Goal: Task Accomplishment & Management: Use online tool/utility

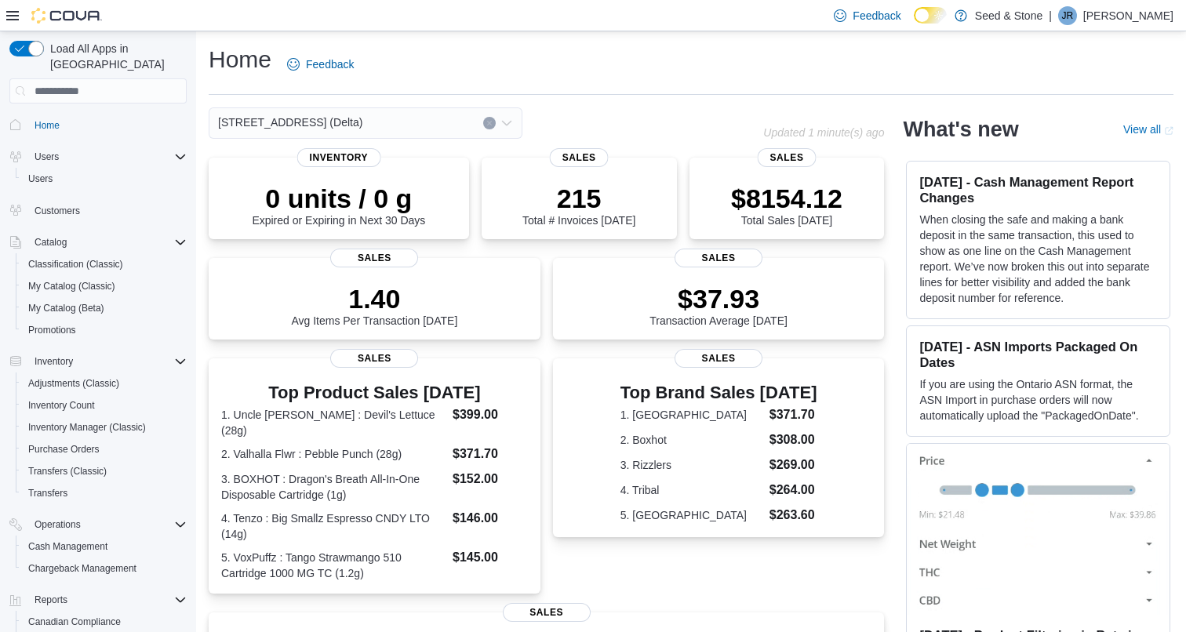
click at [437, 125] on div "[STREET_ADDRESS] (Delta)" at bounding box center [366, 122] width 314 height 31
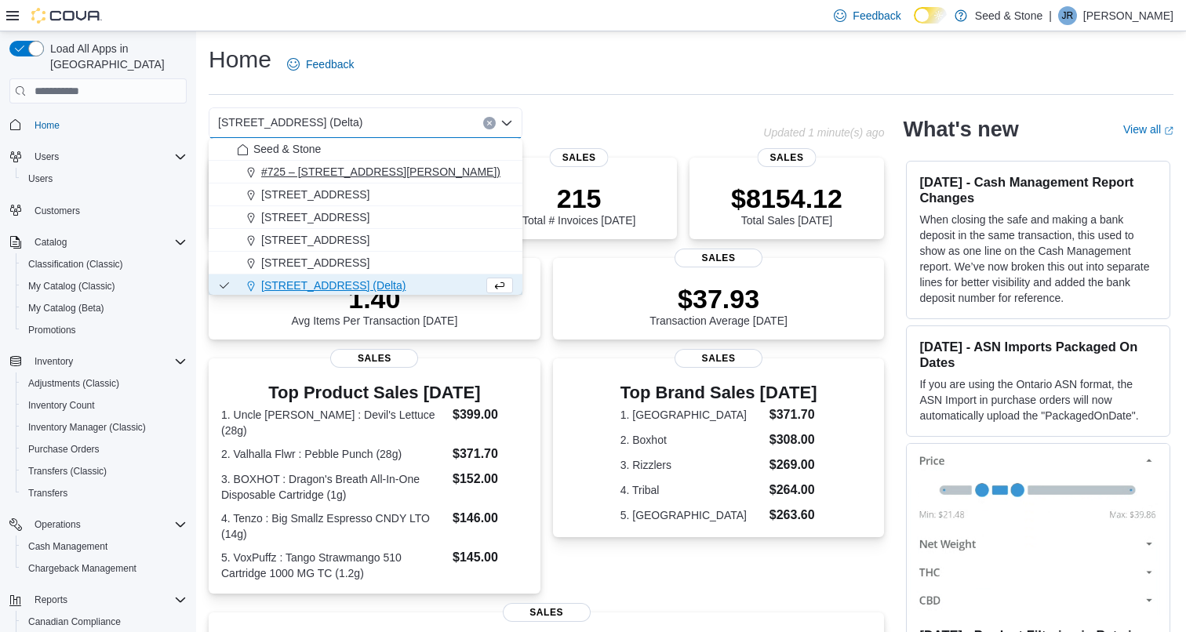
click at [433, 171] on span "#725 – [STREET_ADDRESS][PERSON_NAME])" at bounding box center [380, 172] width 239 height 16
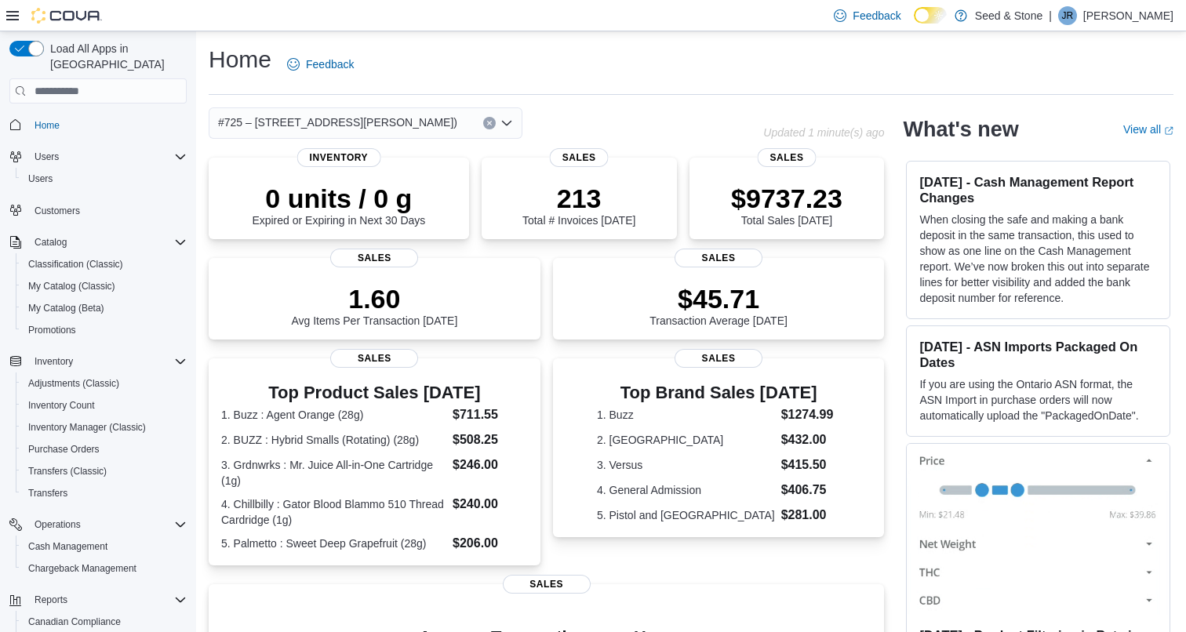
click at [406, 128] on span "#725 – [STREET_ADDRESS][PERSON_NAME])" at bounding box center [337, 122] width 239 height 19
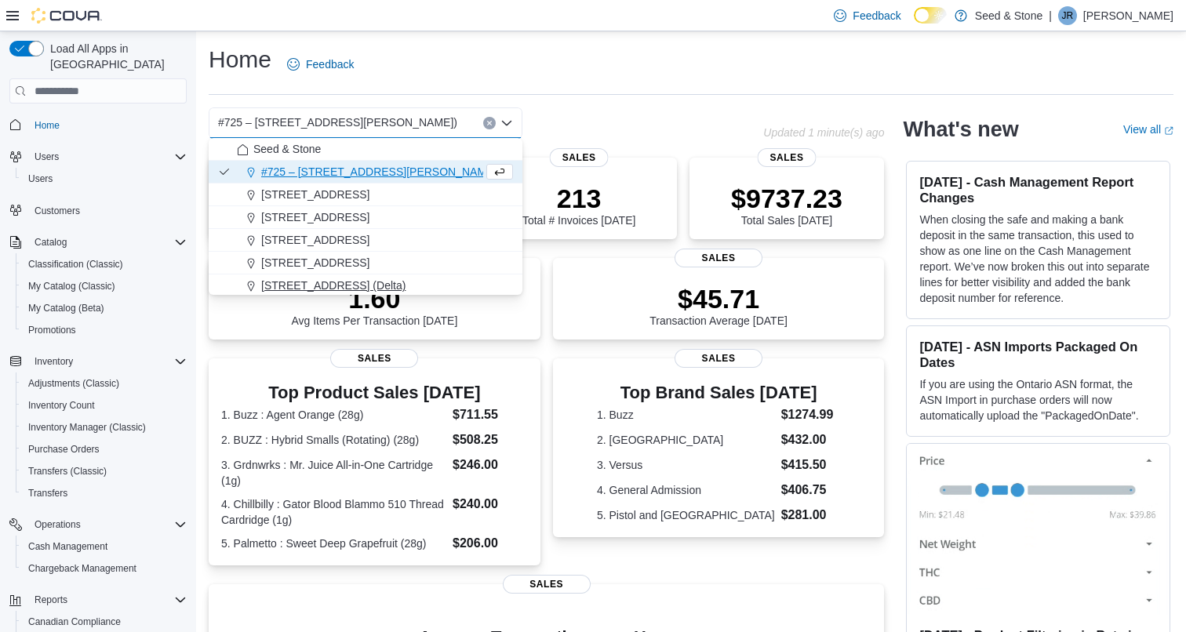
click at [376, 285] on span "[STREET_ADDRESS] (Delta)" at bounding box center [333, 286] width 144 height 16
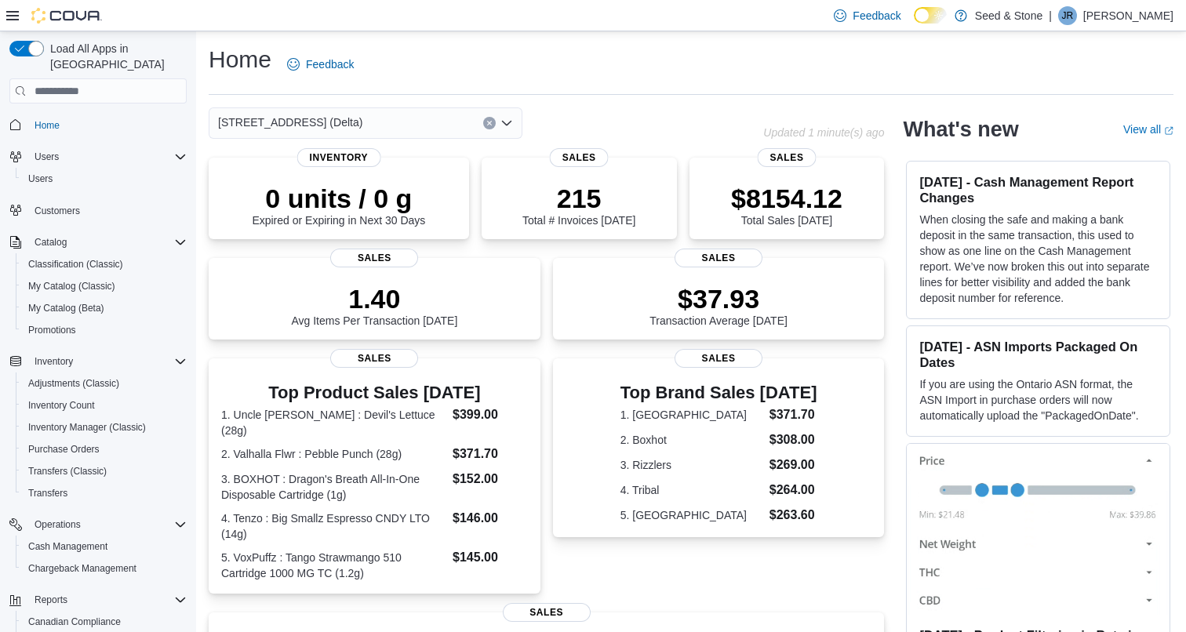
click at [453, 119] on div "616 Chester Rd. (Delta) Combo box. Selected. 616 Chester Rd. (Delta). Press Bac…" at bounding box center [366, 122] width 314 height 31
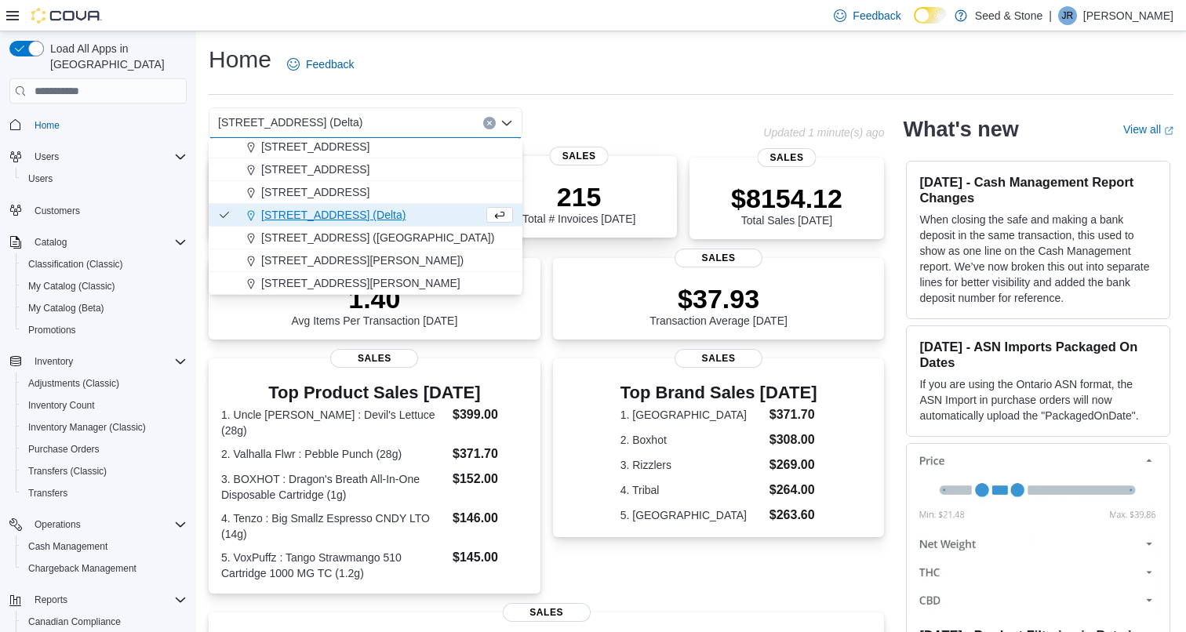
scroll to position [71, 0]
click at [600, 99] on div "Home Feedback 616 Chester Rd. (Delta) Combo box. Selected. 616 Chester Rd. (Del…" at bounding box center [691, 486] width 990 height 911
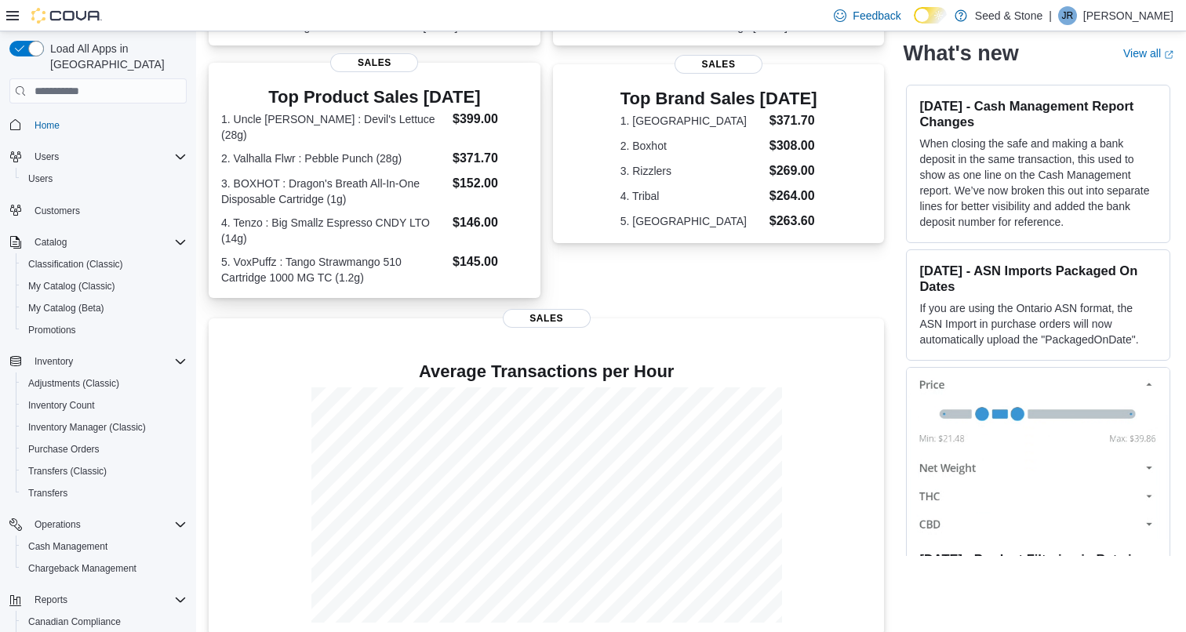
scroll to position [293, 0]
click at [437, 220] on dt "4. Tenzo : Big Smallz Espresso CNDY LTO (14g)" at bounding box center [333, 231] width 225 height 31
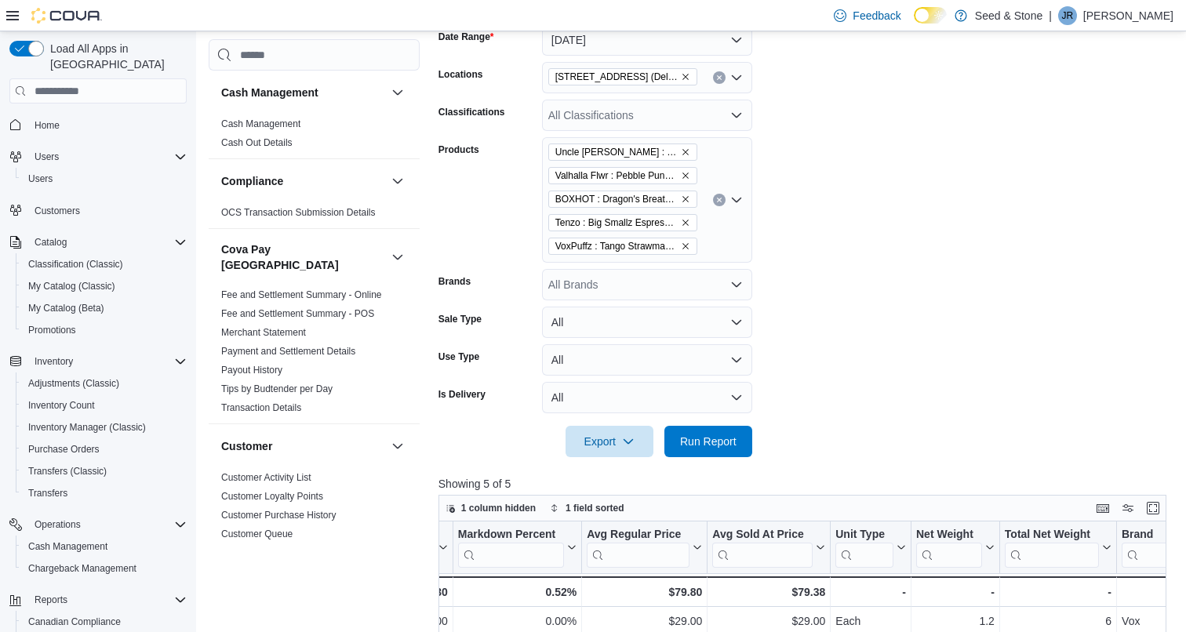
scroll to position [193, 0]
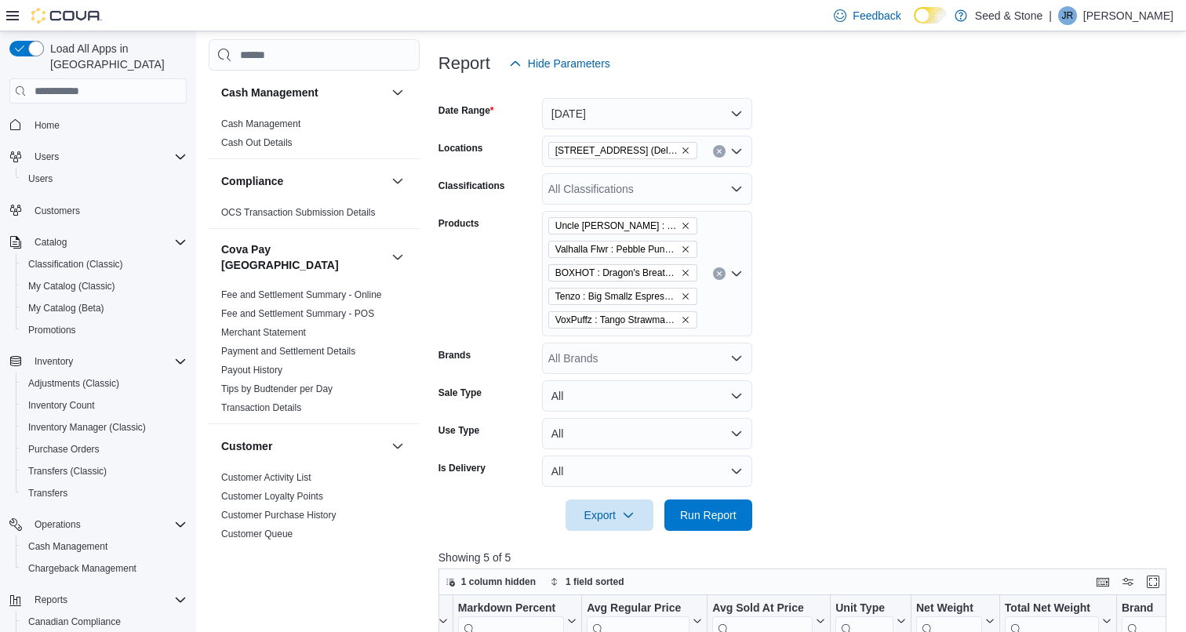
click at [724, 274] on button "Clear input" at bounding box center [719, 273] width 13 height 13
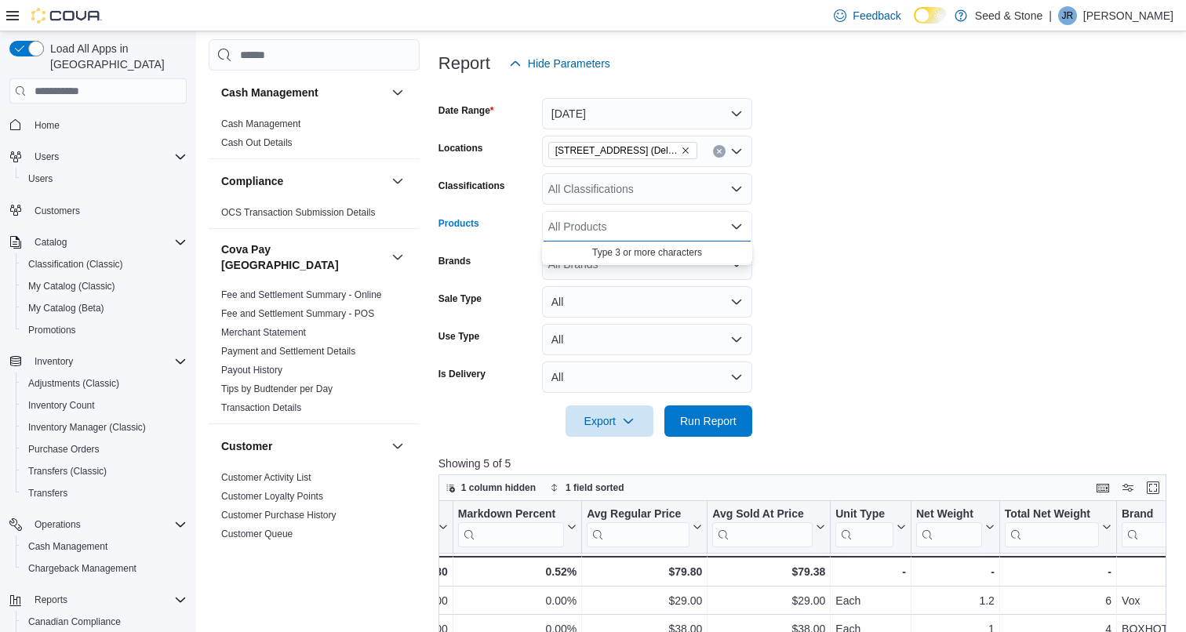
click at [860, 234] on form "Date Range Today Locations 616 Chester Rd. (Delta) Classifications All Classifi…" at bounding box center [805, 258] width 735 height 358
click at [718, 424] on span "Run Report" at bounding box center [708, 421] width 56 height 16
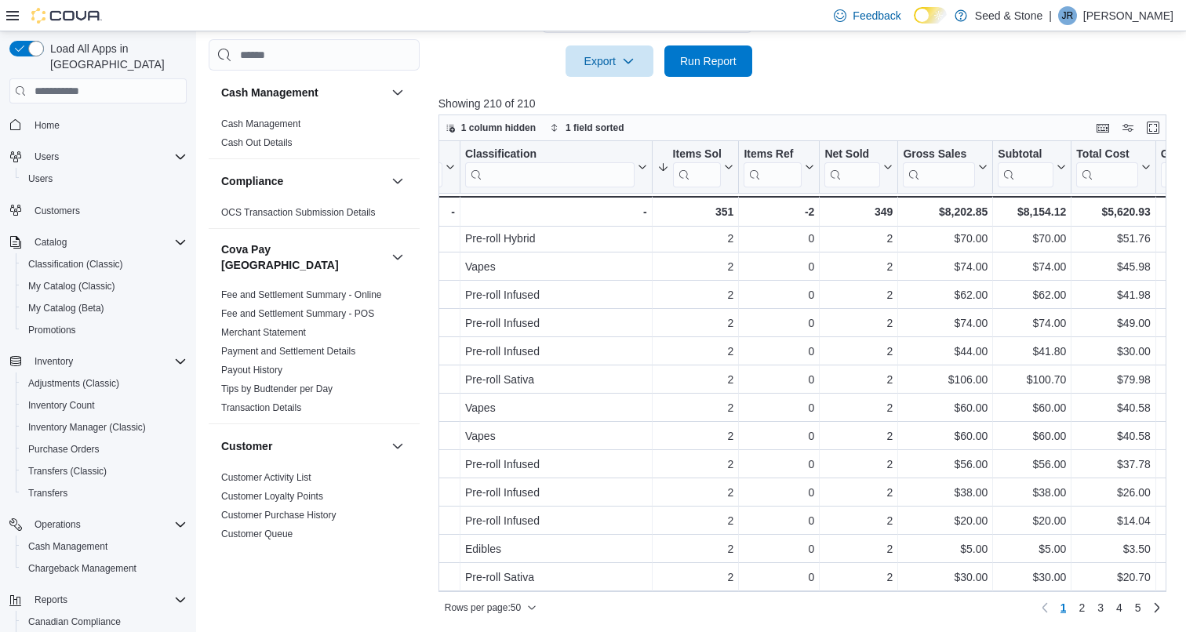
scroll to position [1047, 389]
click at [1080, 609] on span "2" at bounding box center [1081, 608] width 6 height 16
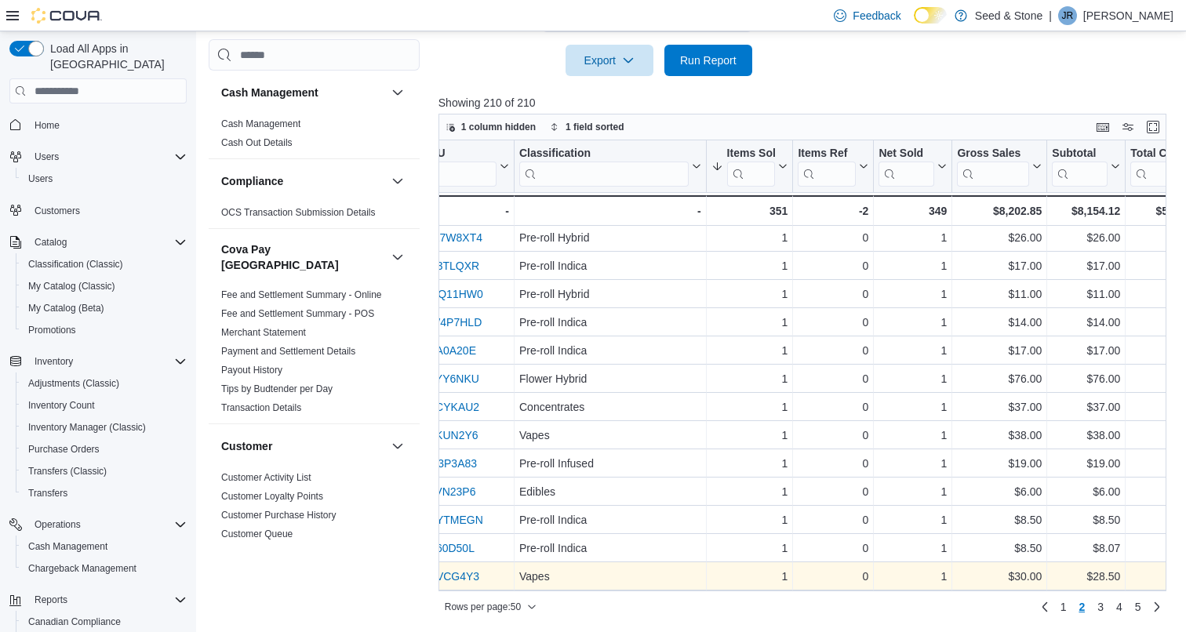
scroll to position [553, 0]
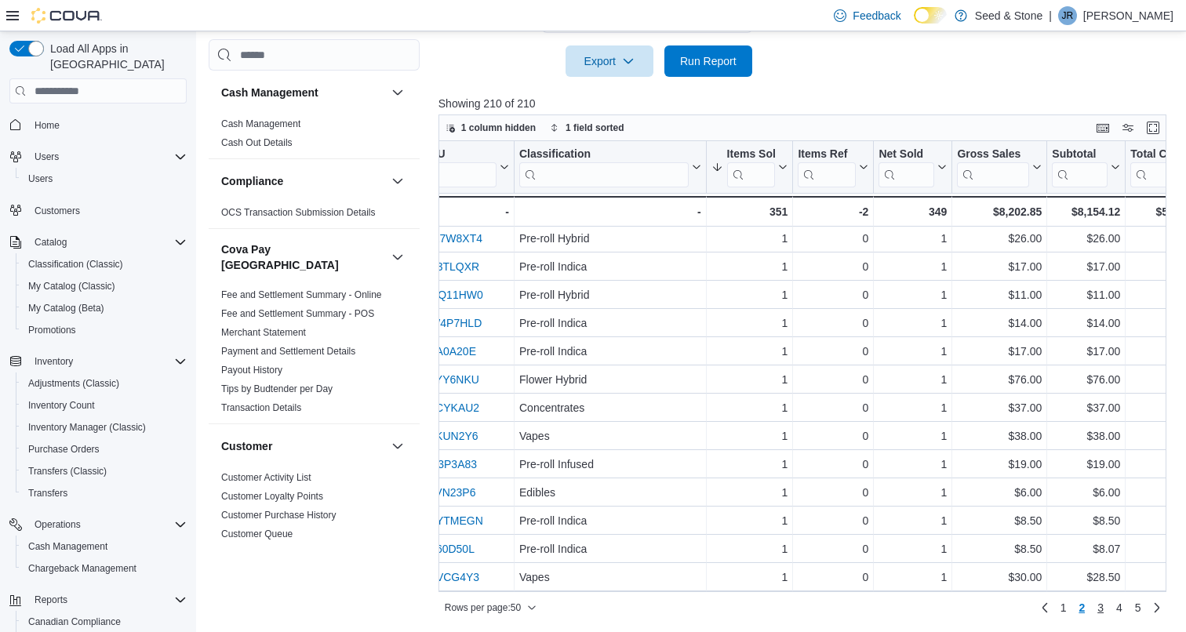
click at [1103, 606] on span "3" at bounding box center [1100, 608] width 6 height 16
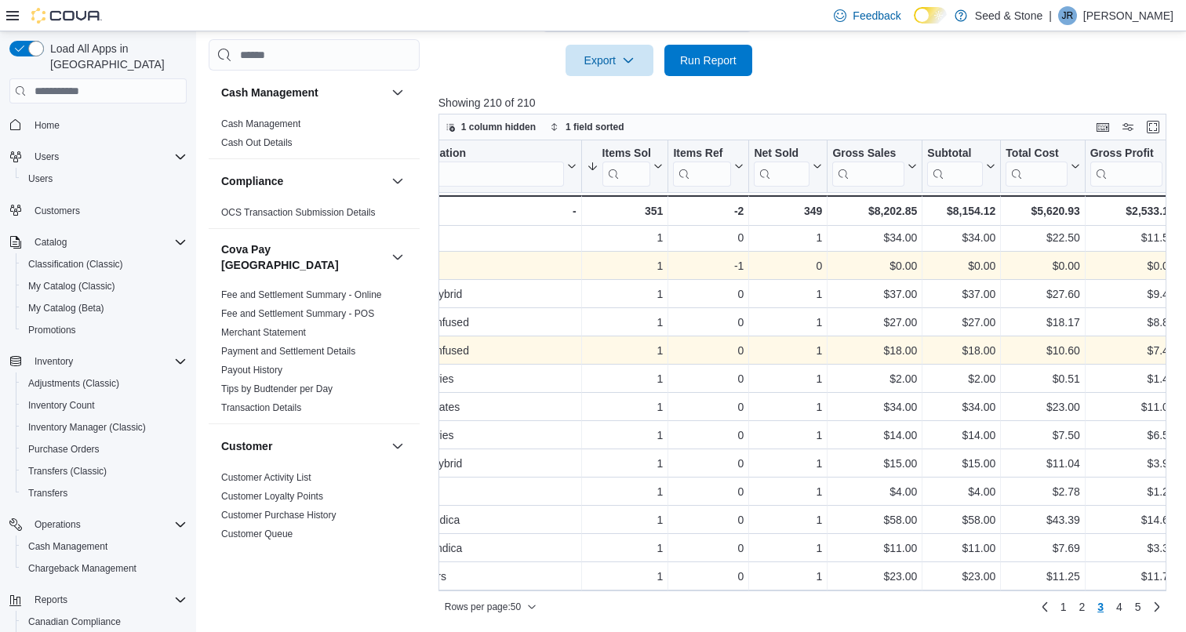
scroll to position [0, 0]
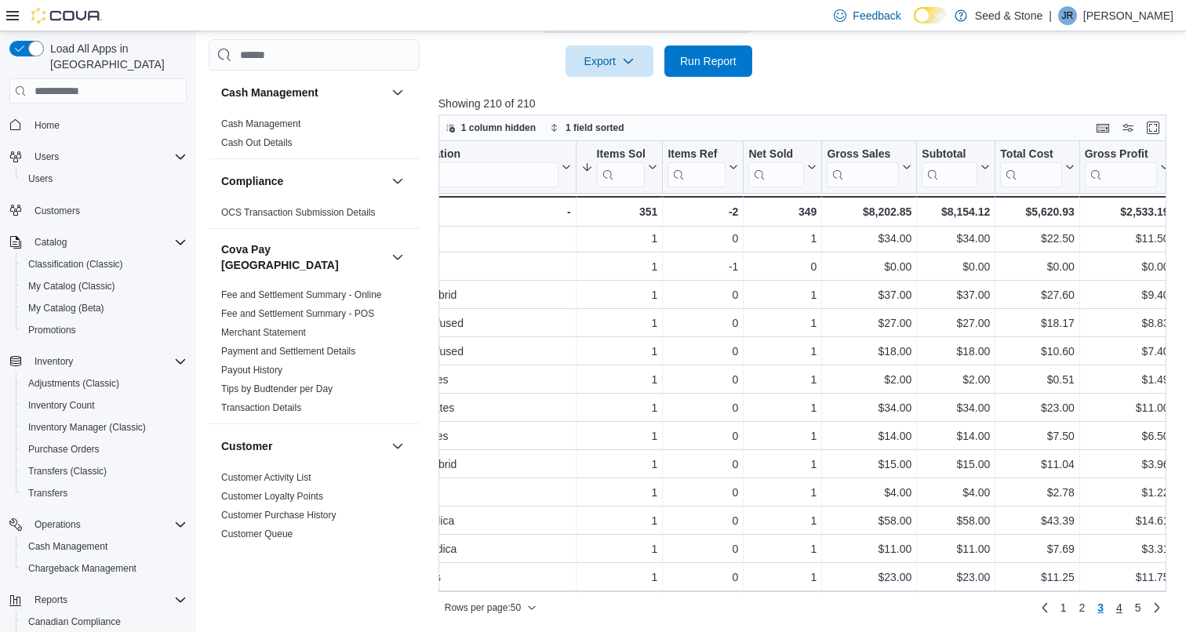
click at [1117, 606] on span "4" at bounding box center [1119, 608] width 6 height 16
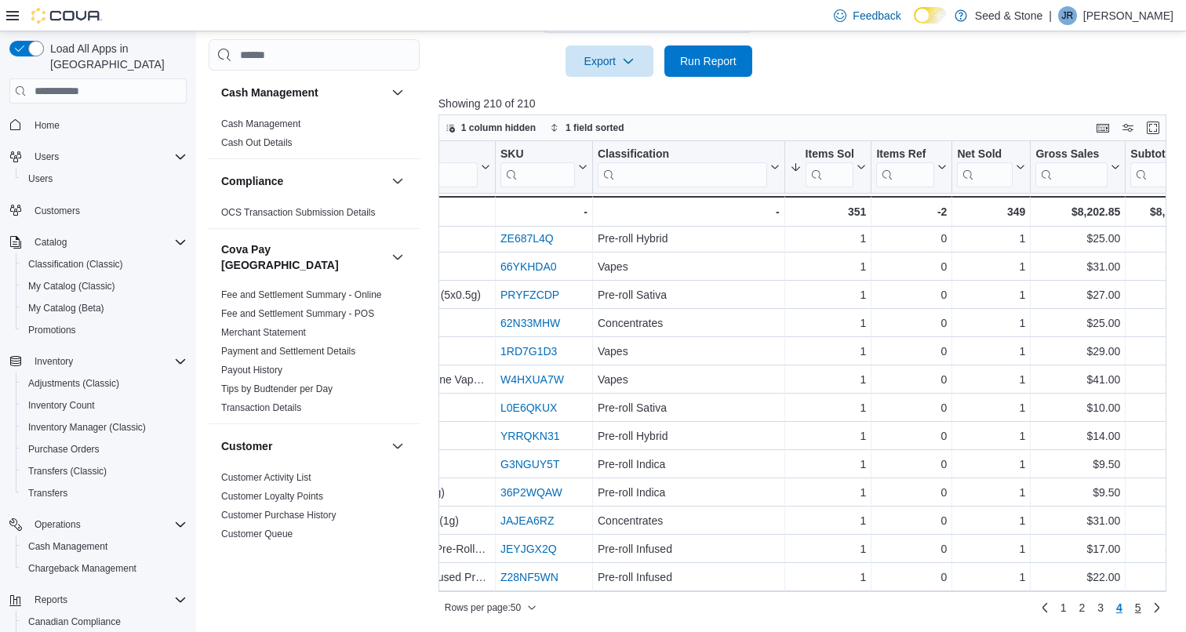
click at [1140, 609] on span "5" at bounding box center [1138, 608] width 6 height 16
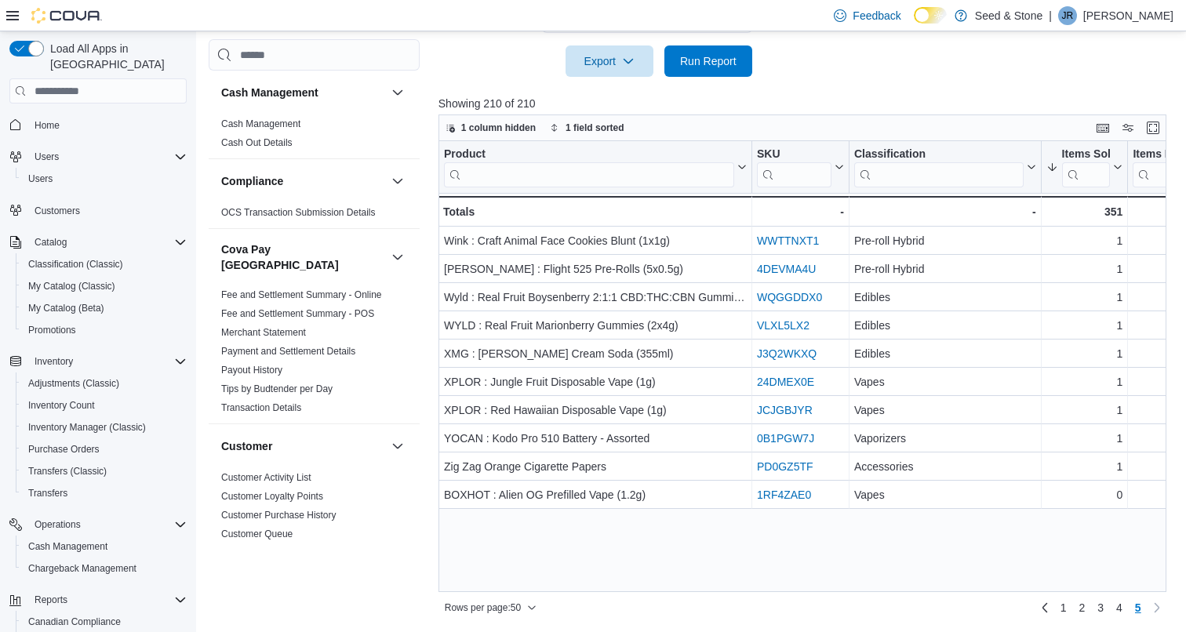
scroll to position [0, -1]
click at [1118, 609] on span "4" at bounding box center [1119, 608] width 6 height 16
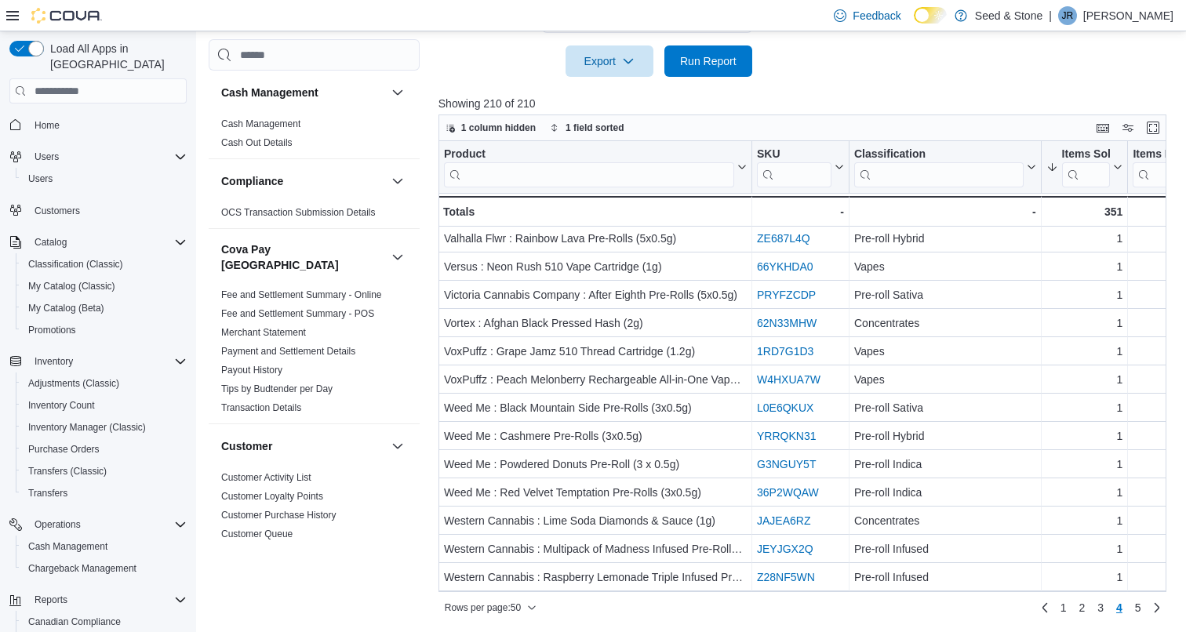
scroll to position [1047, 0]
click at [1104, 608] on span "3" at bounding box center [1100, 608] width 6 height 16
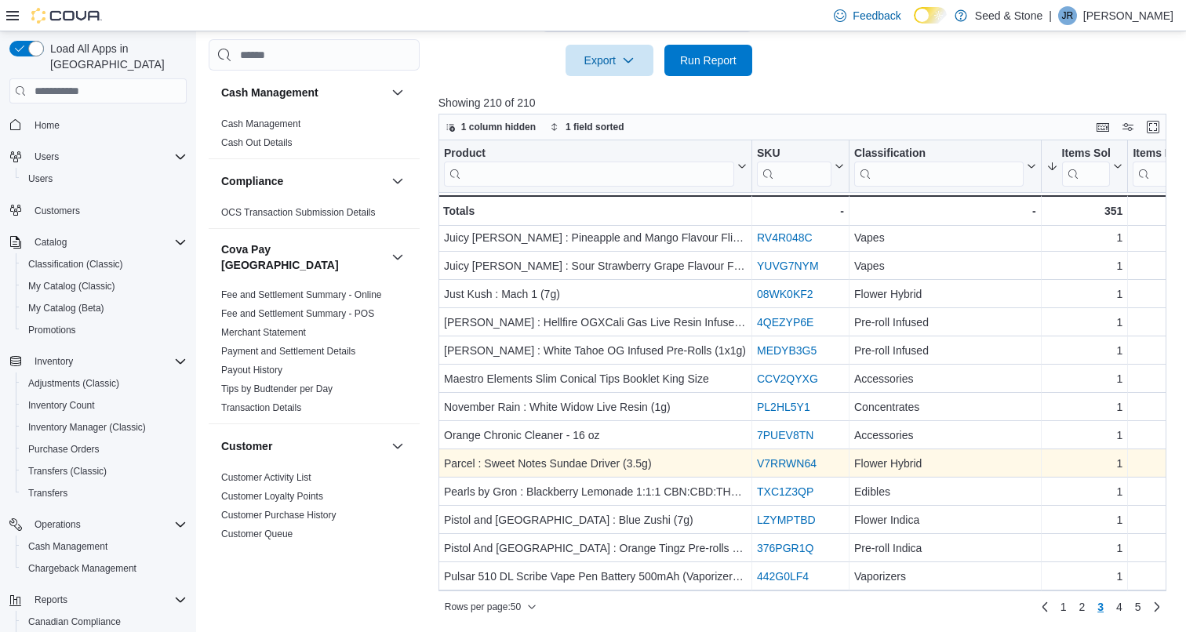
scroll to position [553, 0]
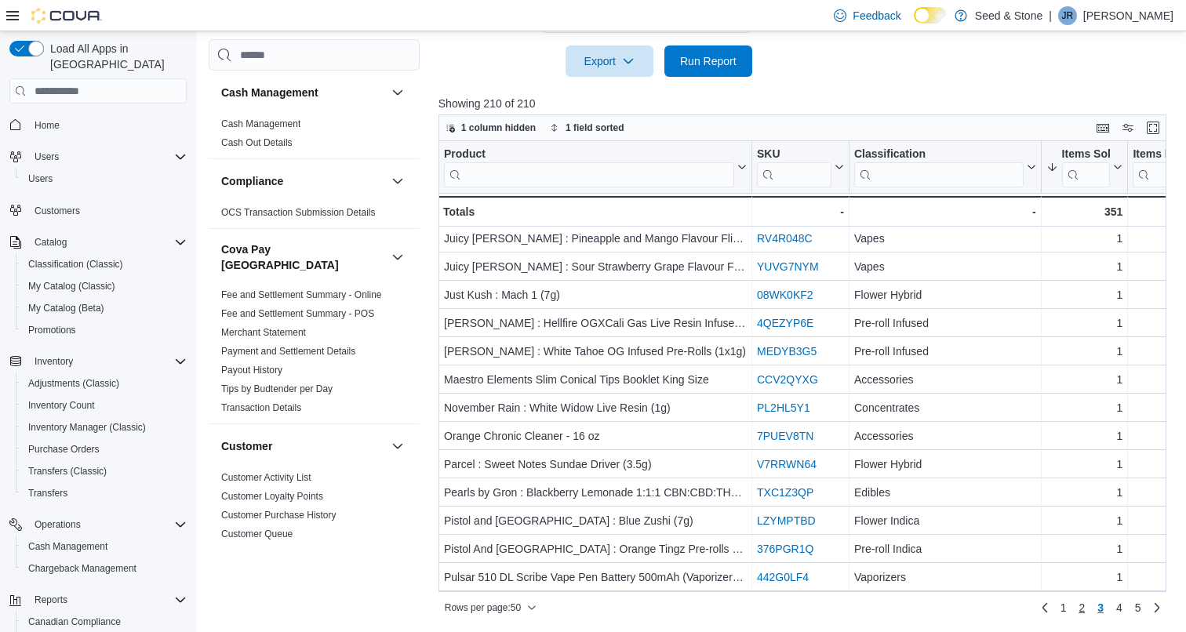
click at [1081, 609] on span "2" at bounding box center [1081, 608] width 6 height 16
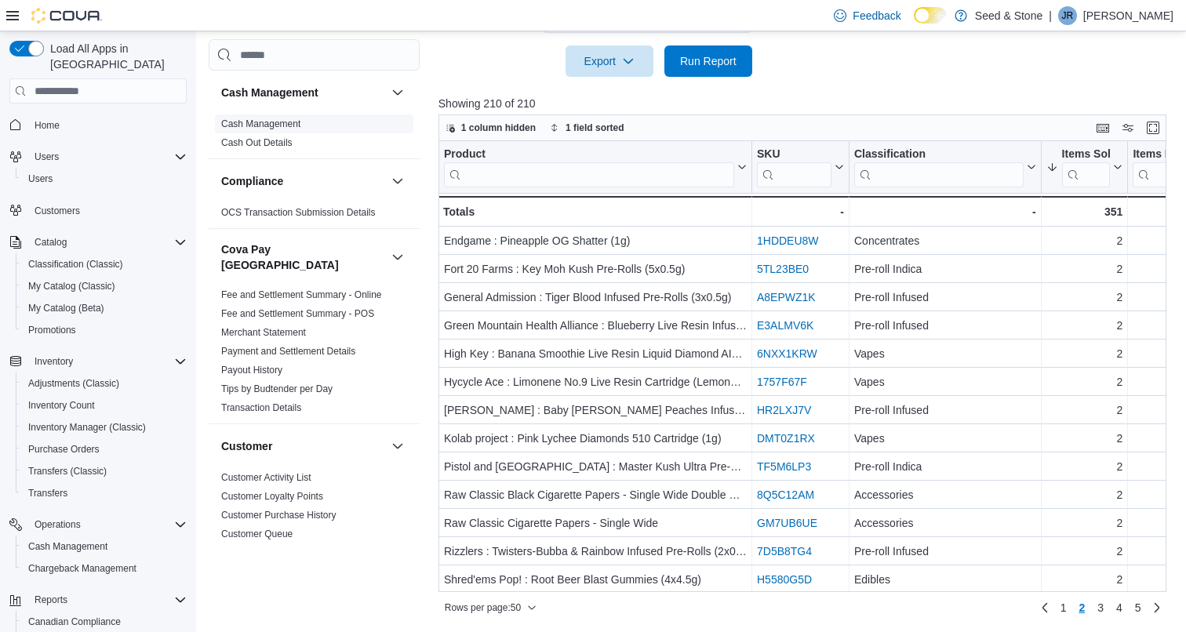
scroll to position [0, 0]
click at [49, 119] on span "Home" at bounding box center [47, 125] width 25 height 13
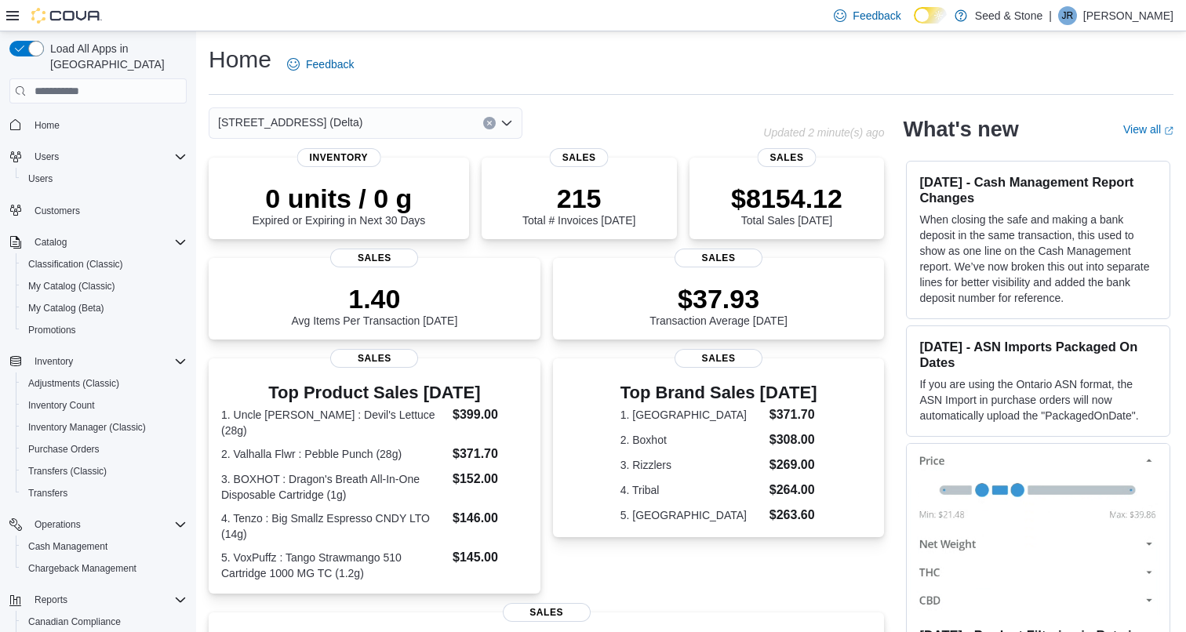
click at [419, 127] on div "[STREET_ADDRESS] (Delta)" at bounding box center [366, 122] width 314 height 31
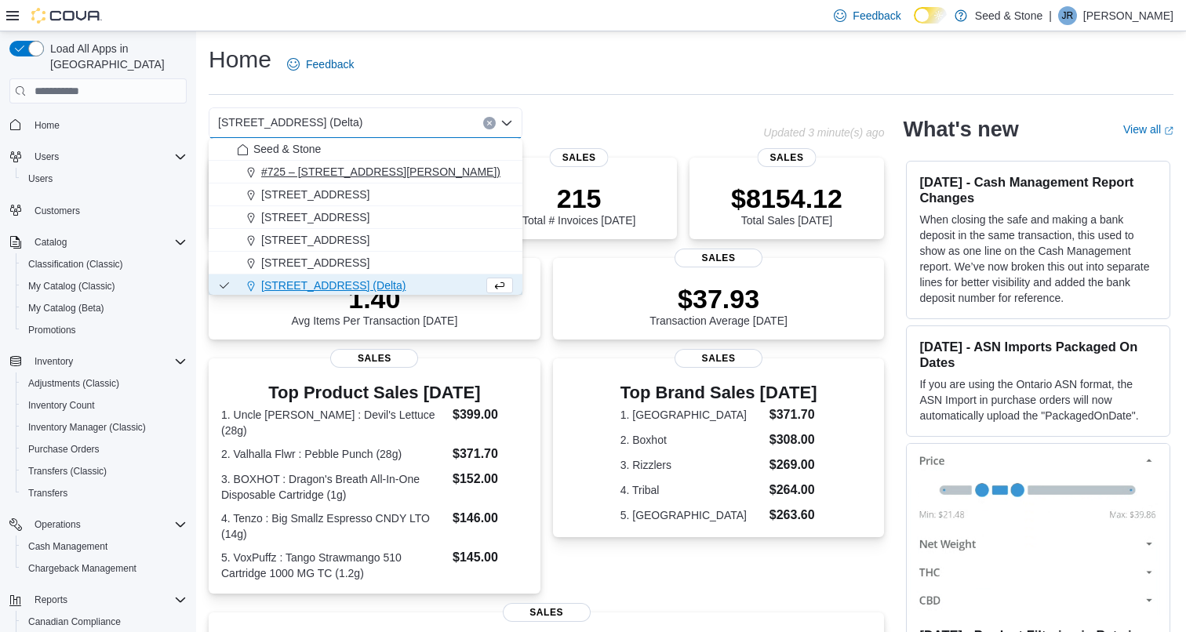
click at [409, 180] on span "#725 – 19800 Lougheed Hwy (Pitt Meadows)" at bounding box center [380, 172] width 239 height 16
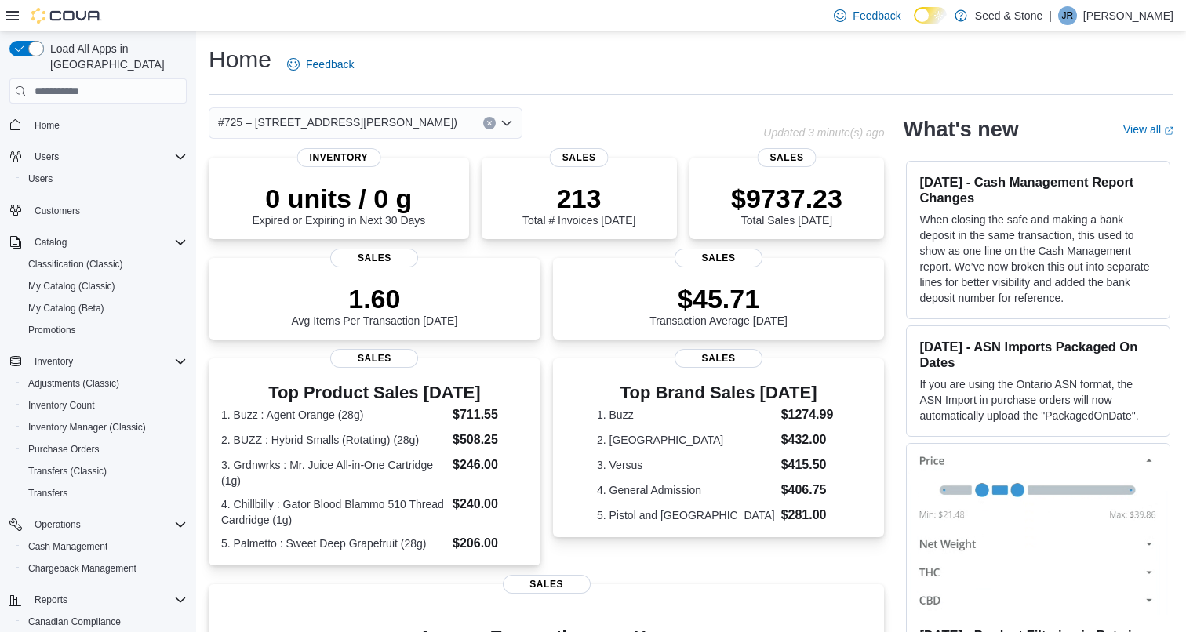
click at [385, 135] on div "#725 – 19800 Lougheed Hwy (Pitt Meadows) Combo box. Selected. #725 – 19800 Loug…" at bounding box center [366, 122] width 314 height 31
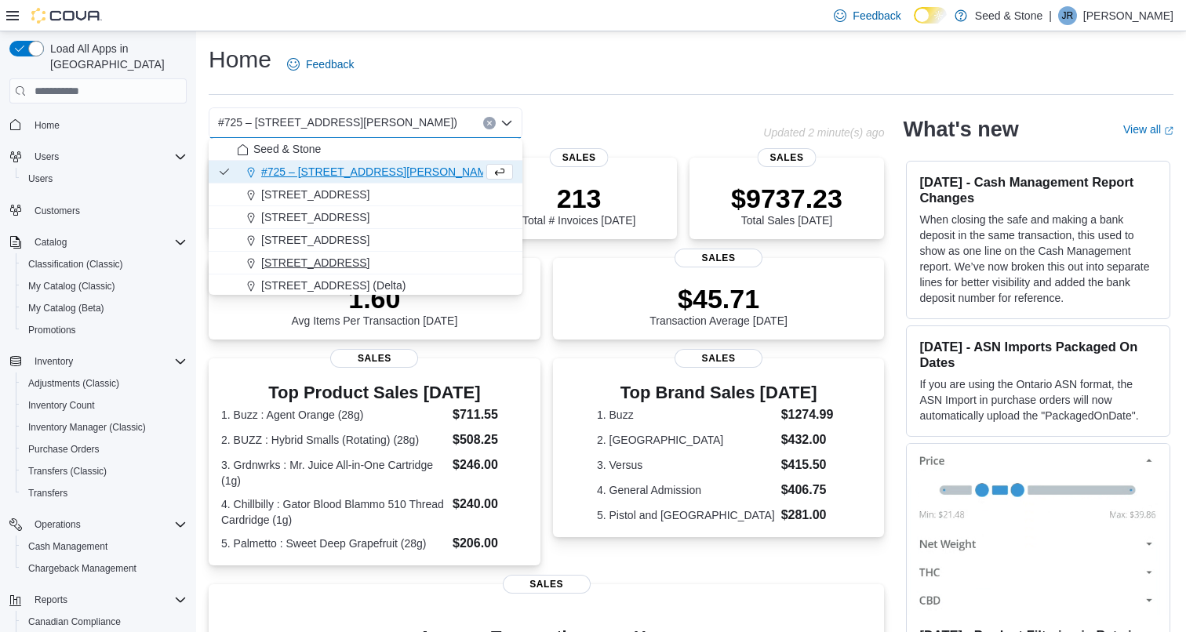
click at [355, 258] on span "590 Old Hope Princeton Way (Hope)" at bounding box center [315, 263] width 108 height 16
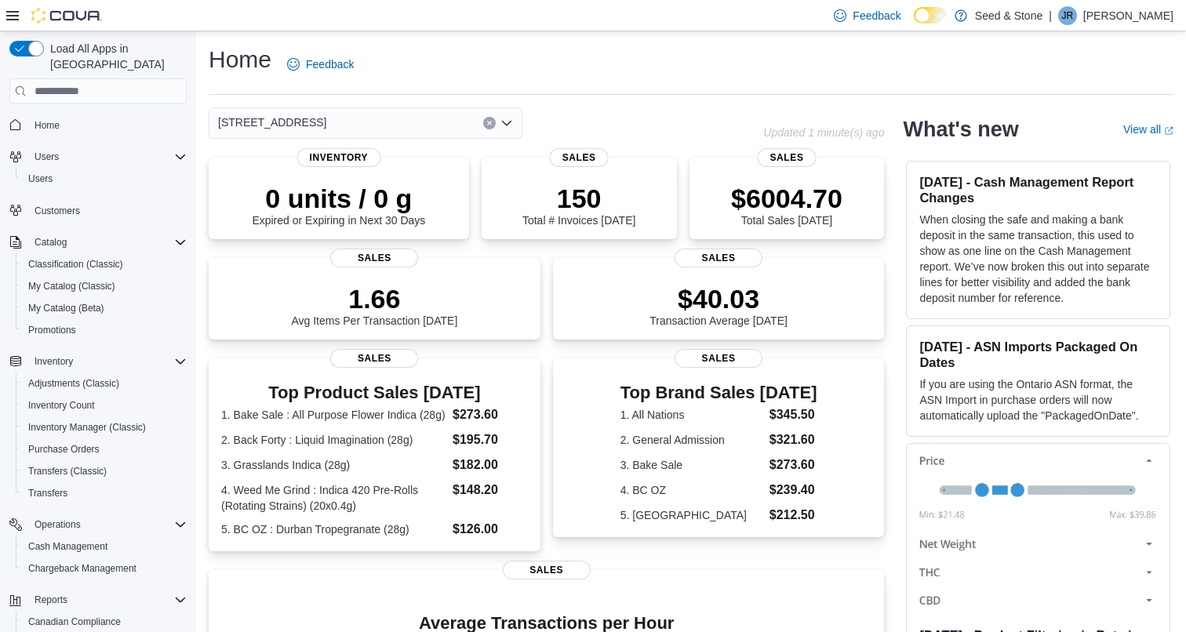
click at [414, 121] on div "590 Old Hope Princeton Way (Hope) Combo box. Selected. 590 Old Hope Princeton W…" at bounding box center [366, 122] width 314 height 31
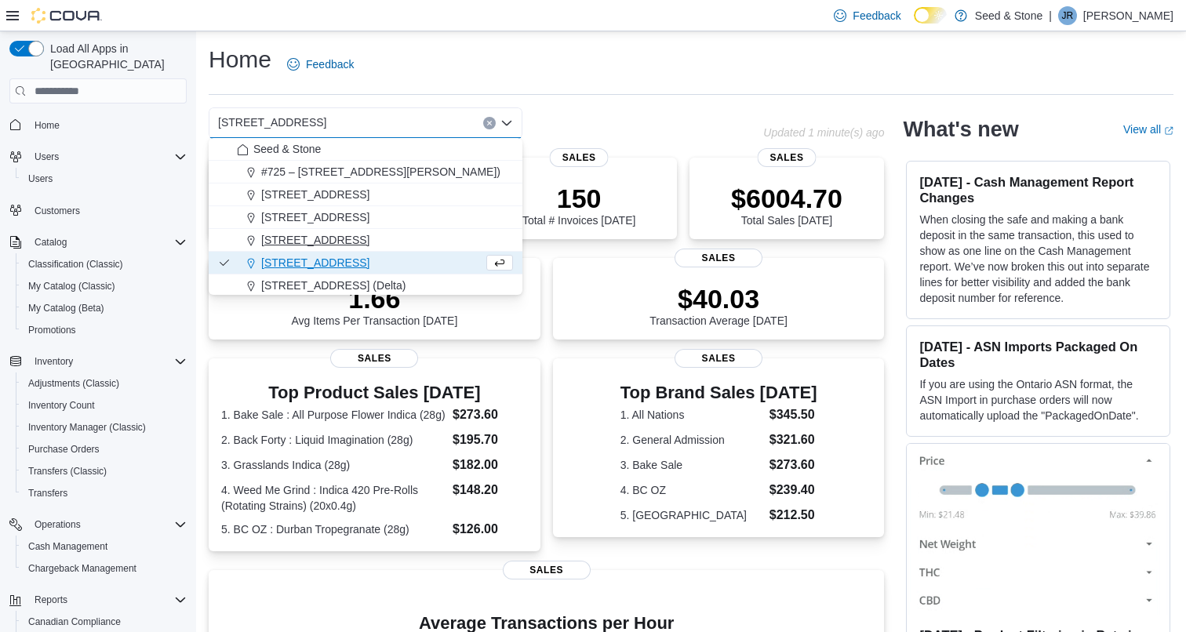
click at [369, 246] on span "512 Young Drive (Coquitlam)" at bounding box center [315, 240] width 108 height 16
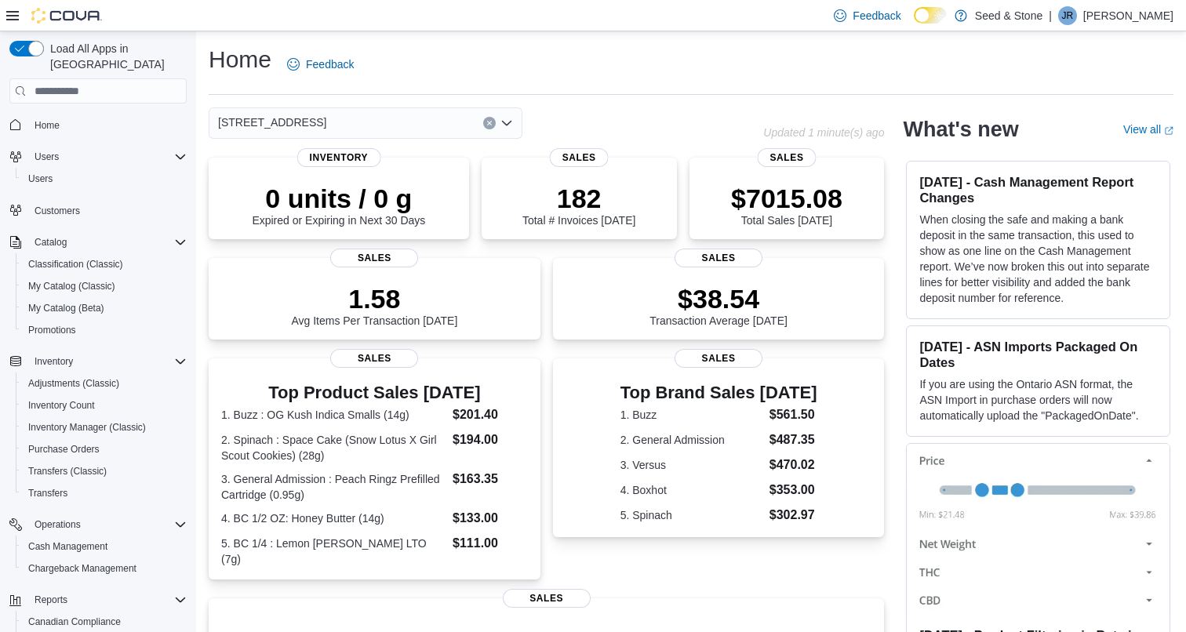
click at [400, 119] on div "512 Young Drive (Coquitlam) Combo box. Selected. 512 Young Drive (Coquitlam). P…" at bounding box center [366, 122] width 314 height 31
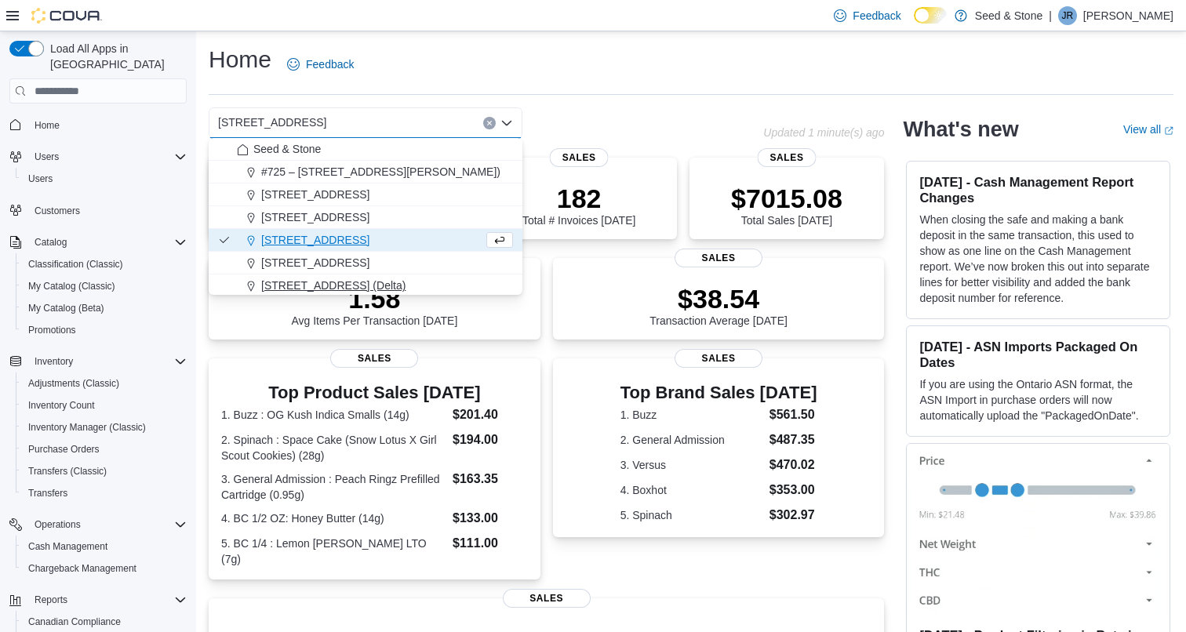
click at [361, 288] on span "[STREET_ADDRESS] (Delta)" at bounding box center [333, 286] width 144 height 16
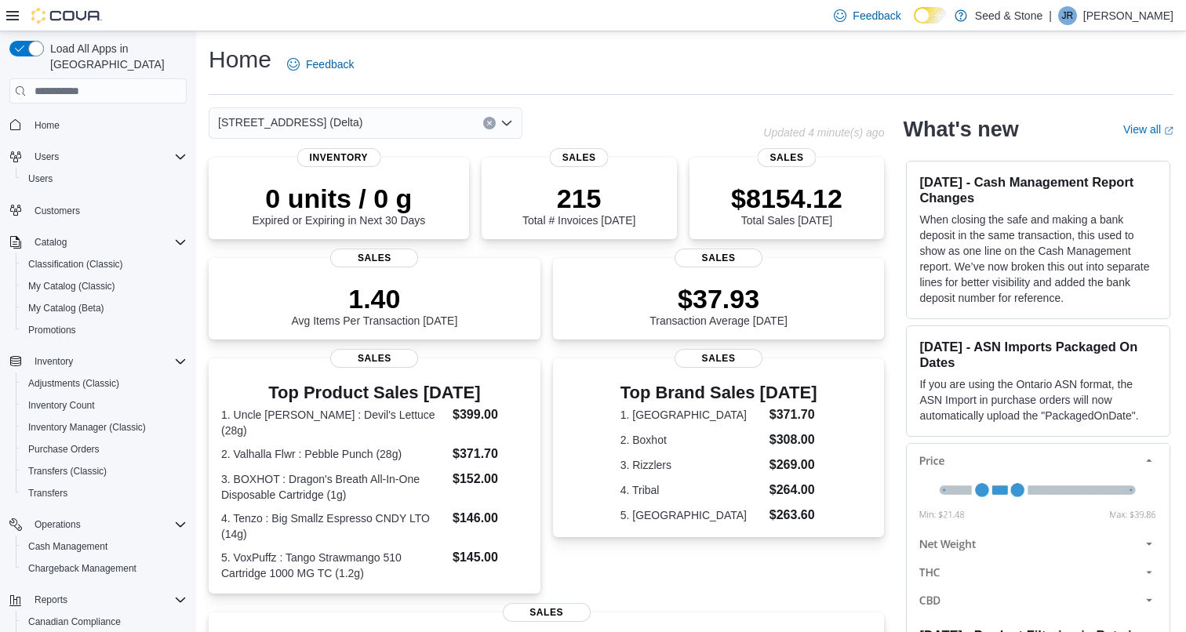
click at [407, 130] on div "616 Chester Rd. (Delta) Combo box. Selected. 616 Chester Rd. (Delta). Press Bac…" at bounding box center [366, 122] width 314 height 31
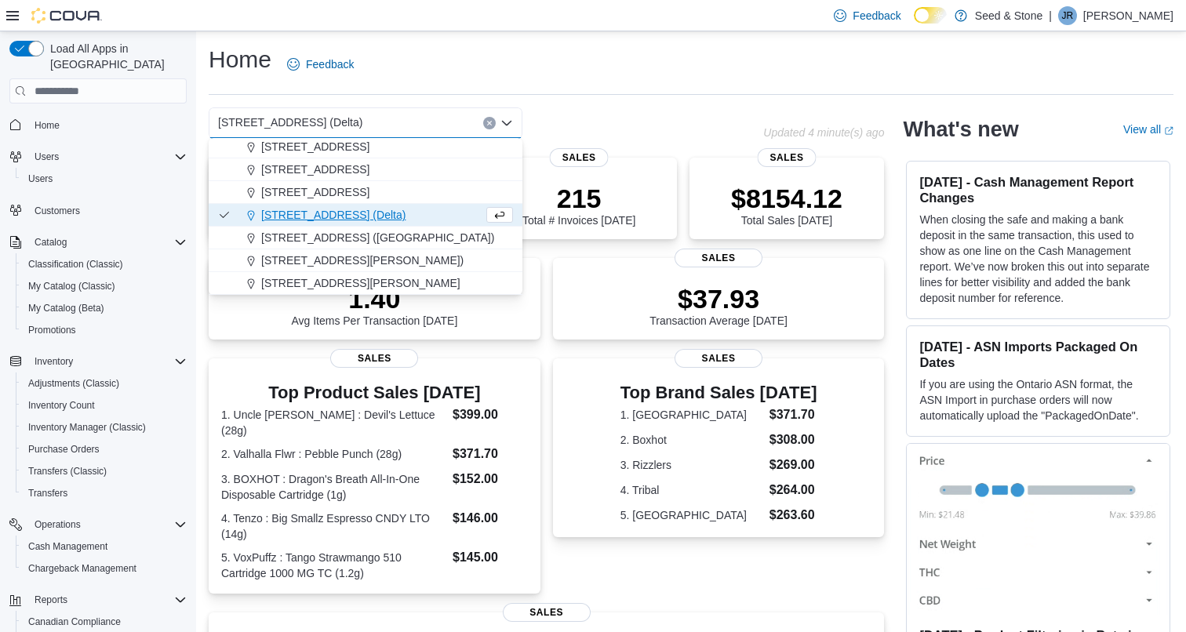
scroll to position [71, 0]
click at [351, 235] on span "616 Fort St. (Bay Centre)" at bounding box center [377, 238] width 233 height 16
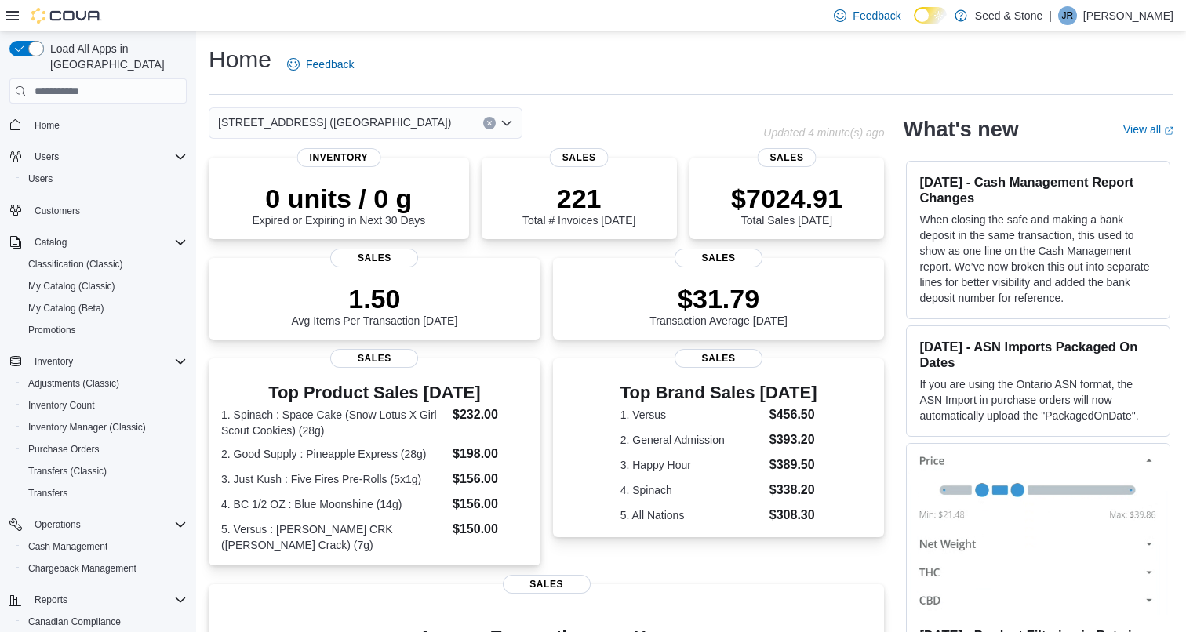
click at [373, 118] on div "616 Fort St. (Bay Centre) Combo box. Selected. 616 Fort St. (Bay Centre). Press…" at bounding box center [366, 122] width 314 height 31
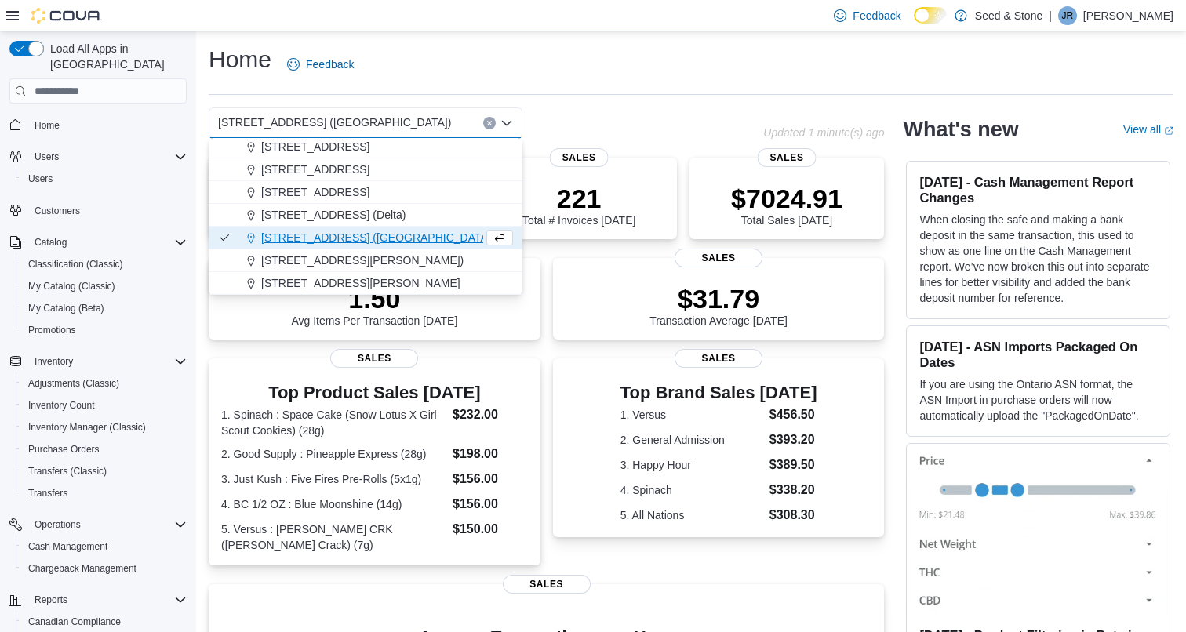
scroll to position [71, 0]
click at [386, 264] on span "8050 Lickman Road # 103 (Chilliwack)" at bounding box center [362, 261] width 202 height 16
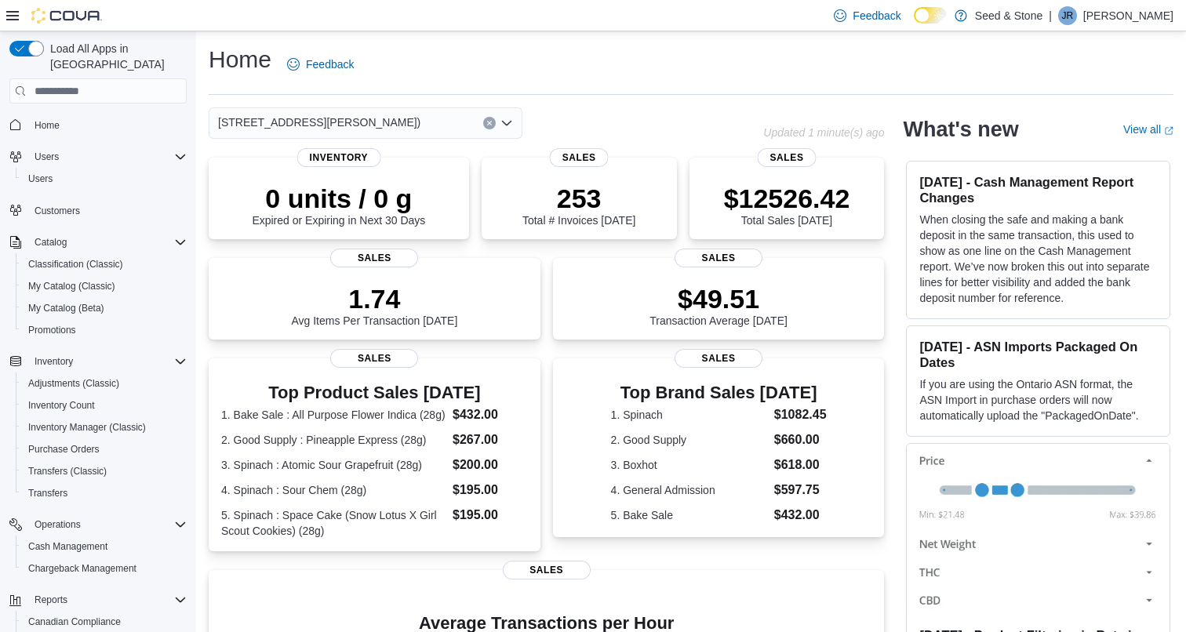
click at [449, 124] on div "8050 Lickman Road # 103 (Chilliwack) Combo box. Selected. 8050 Lickman Road # 1…" at bounding box center [366, 122] width 314 height 31
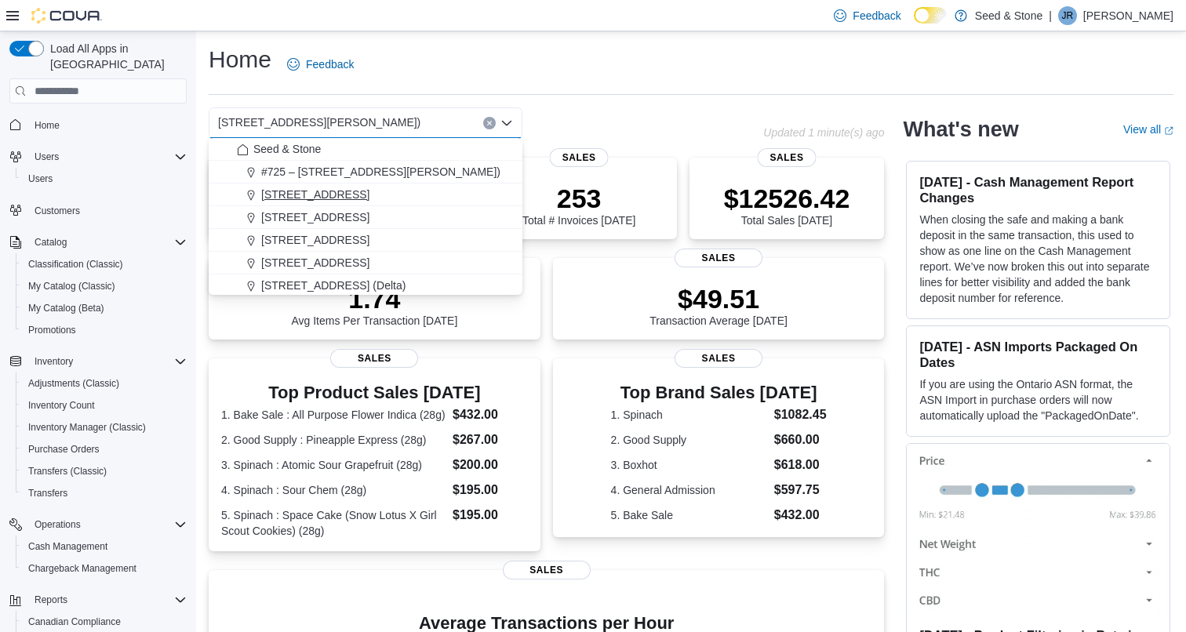
click at [337, 202] on span "1502 Admirals Road" at bounding box center [315, 195] width 108 height 16
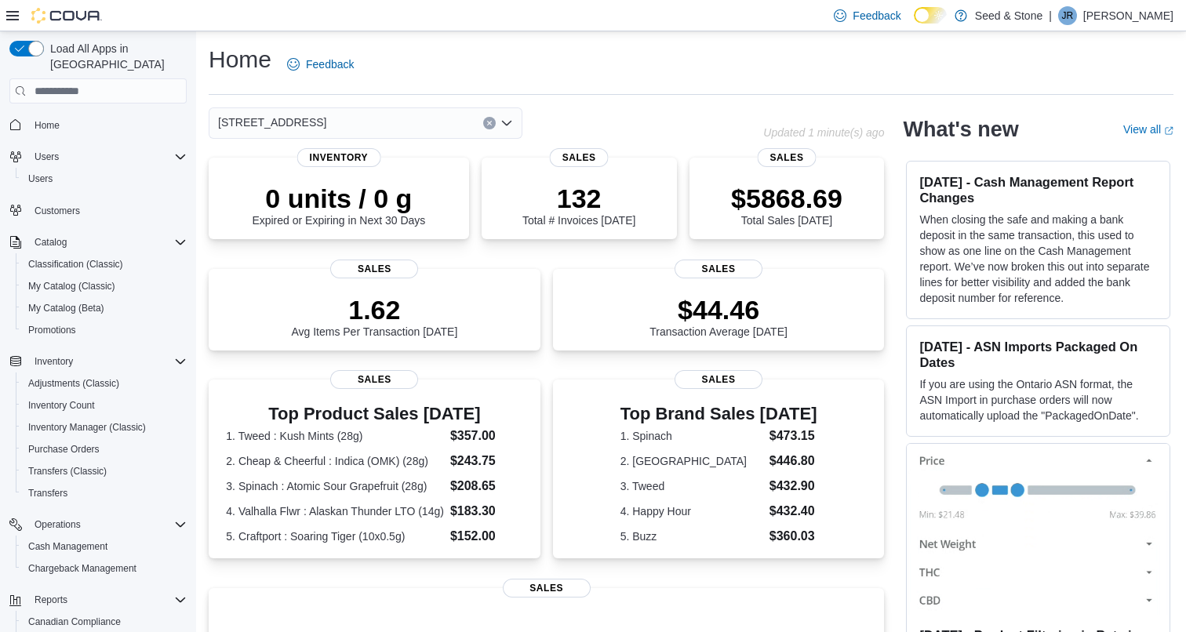
click at [387, 118] on div "1502 Admirals Road Combo box. Selected. 1502 Admirals Road. Press Backspace to …" at bounding box center [366, 122] width 314 height 31
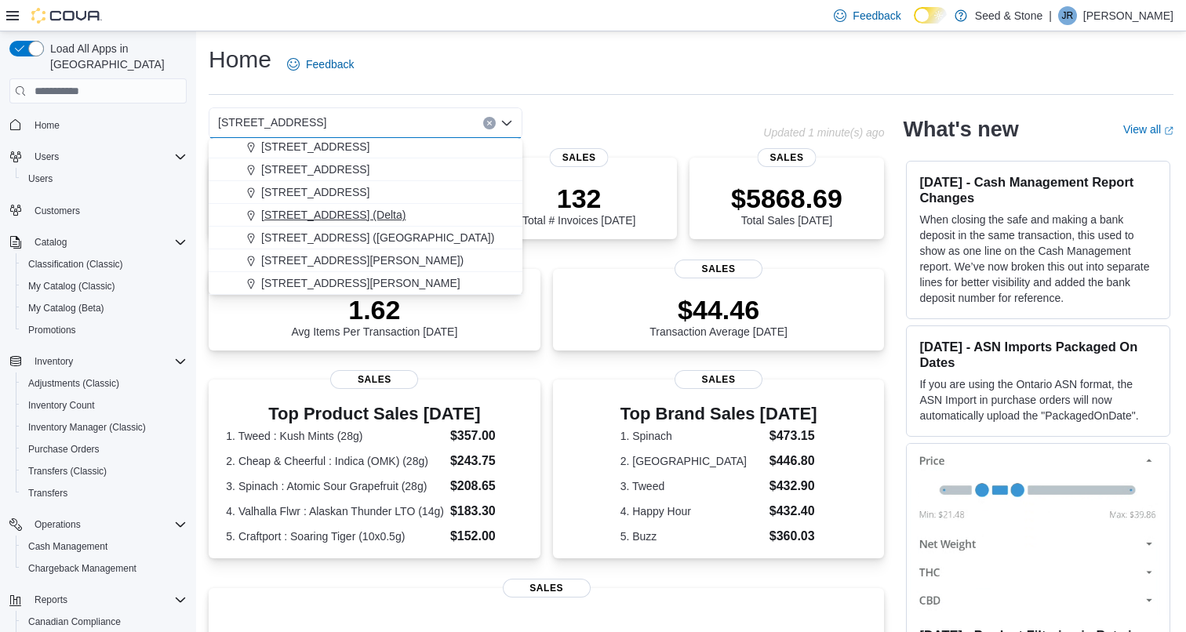
click at [363, 205] on button "[STREET_ADDRESS] (Delta)" at bounding box center [366, 215] width 314 height 23
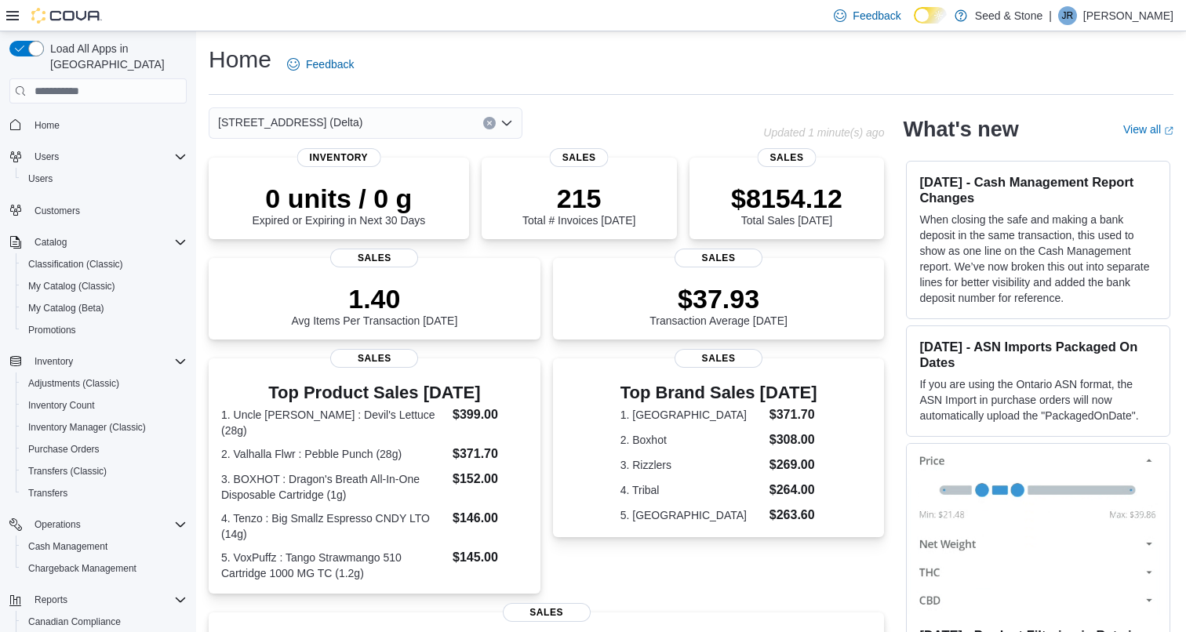
click at [355, 122] on div "616 Chester Rd. (Delta) Combo box. Selected. 616 Chester Rd. (Delta). Press Bac…" at bounding box center [366, 122] width 314 height 31
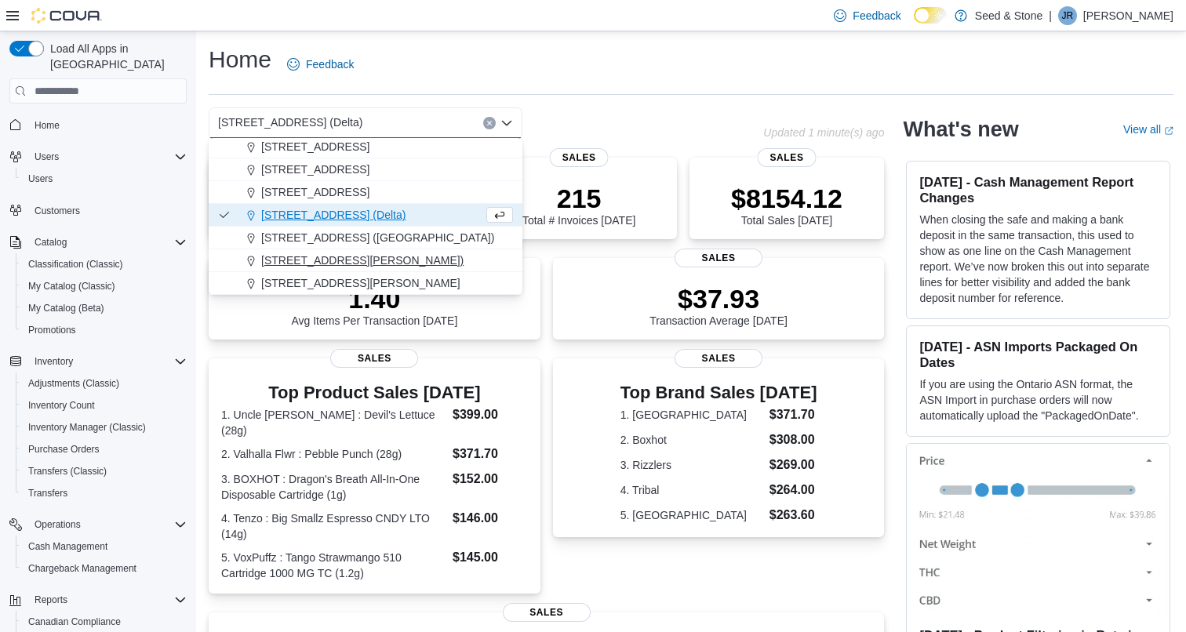
click at [380, 261] on span "8050 Lickman Road # 103 (Chilliwack)" at bounding box center [362, 261] width 202 height 16
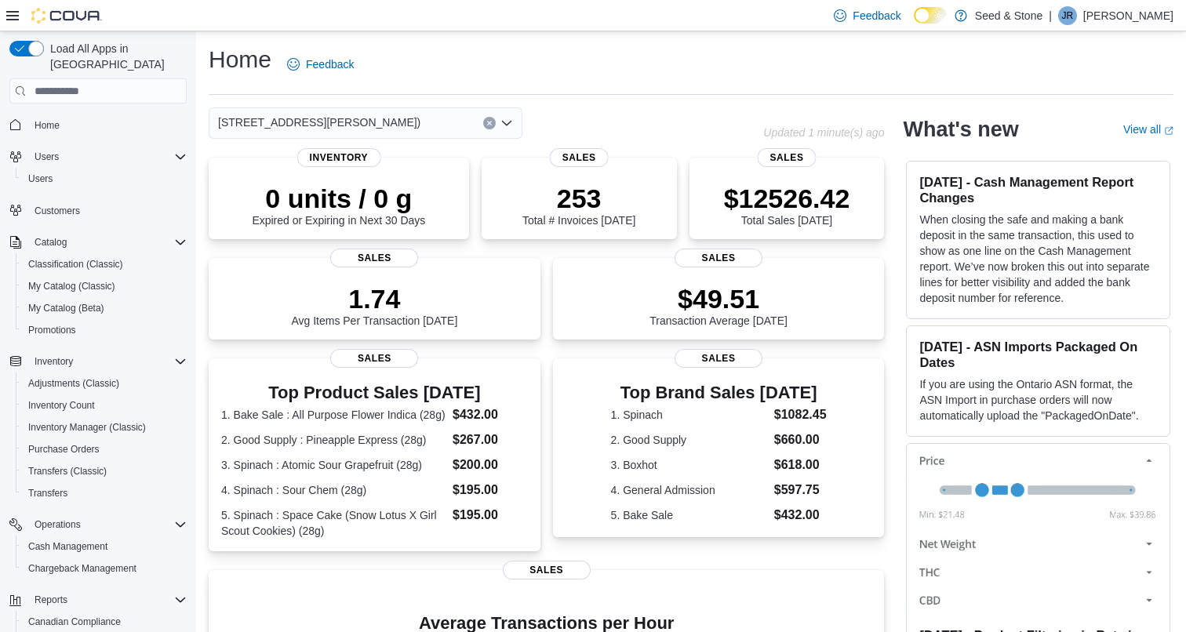
click at [427, 124] on div "8050 Lickman Road # 103 (Chilliwack) Combo box. Selected. 8050 Lickman Road # 1…" at bounding box center [366, 122] width 314 height 31
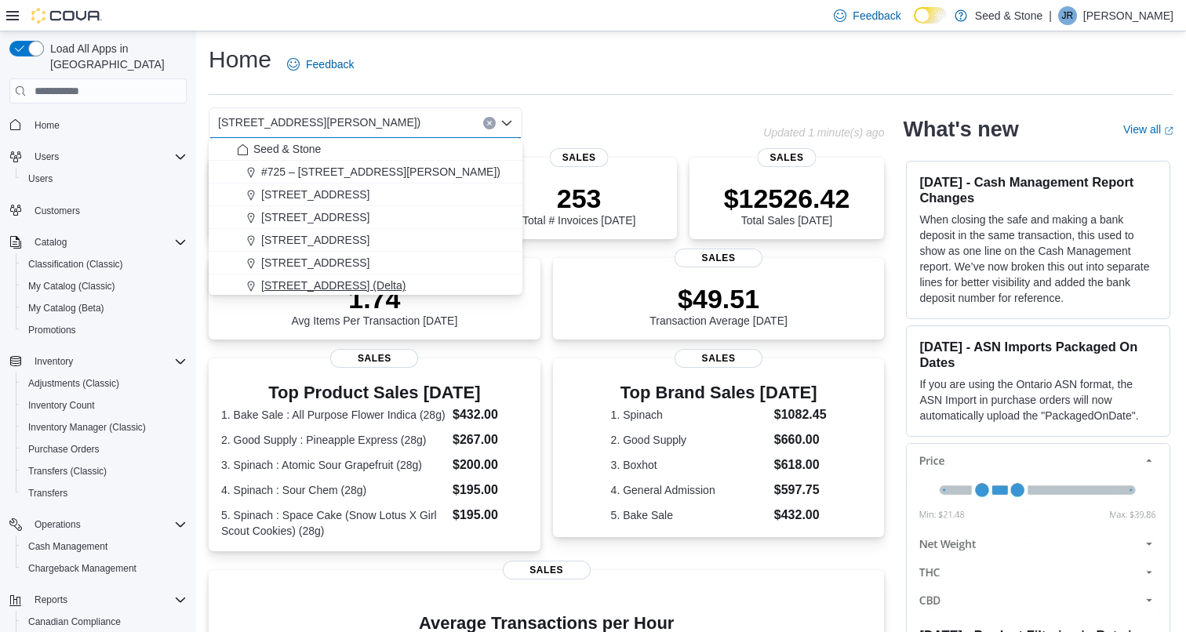
click at [366, 285] on span "[STREET_ADDRESS] (Delta)" at bounding box center [333, 286] width 144 height 16
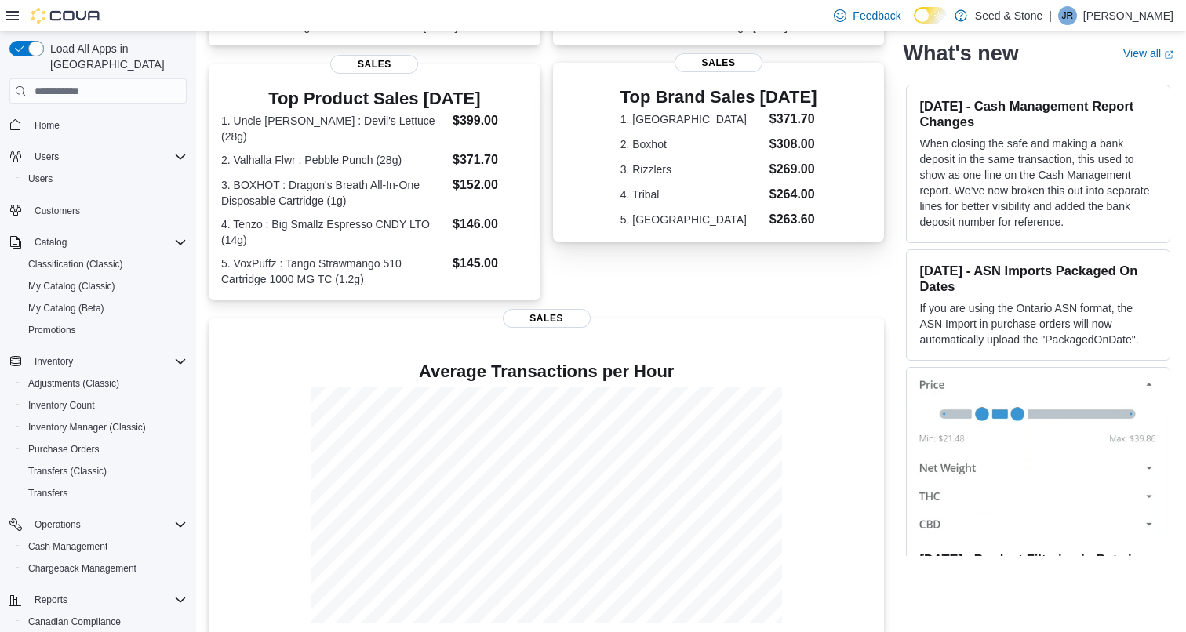
scroll to position [293, 0]
click at [496, 150] on dd "$371.70" at bounding box center [490, 159] width 75 height 19
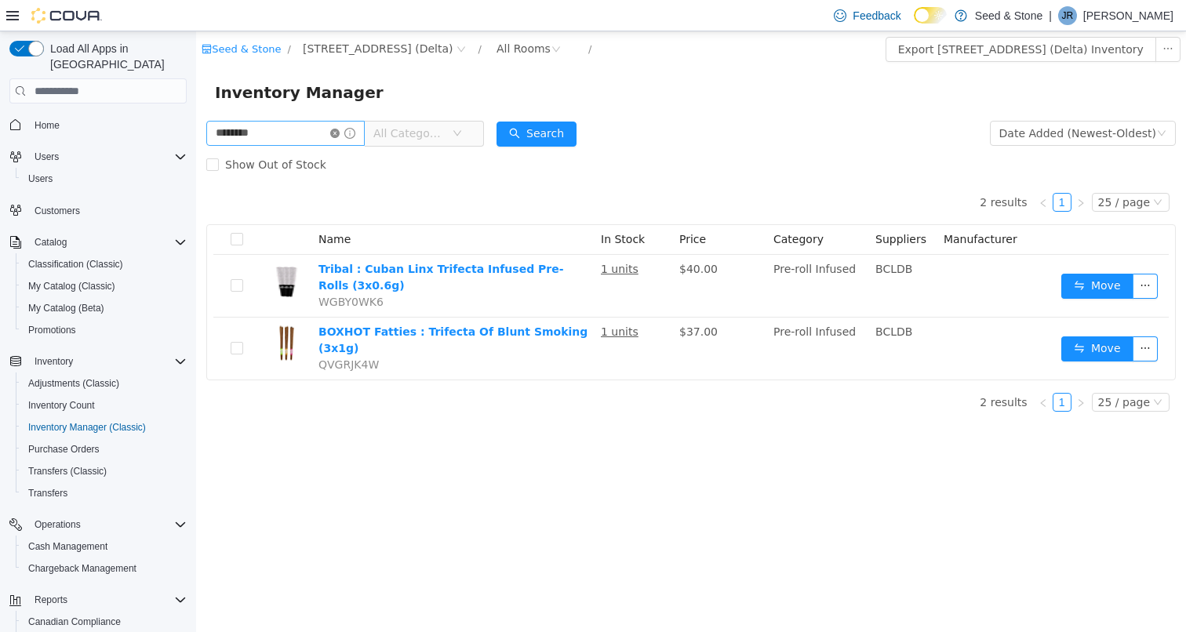
click at [340, 134] on icon "icon: close-circle" at bounding box center [334, 133] width 9 height 9
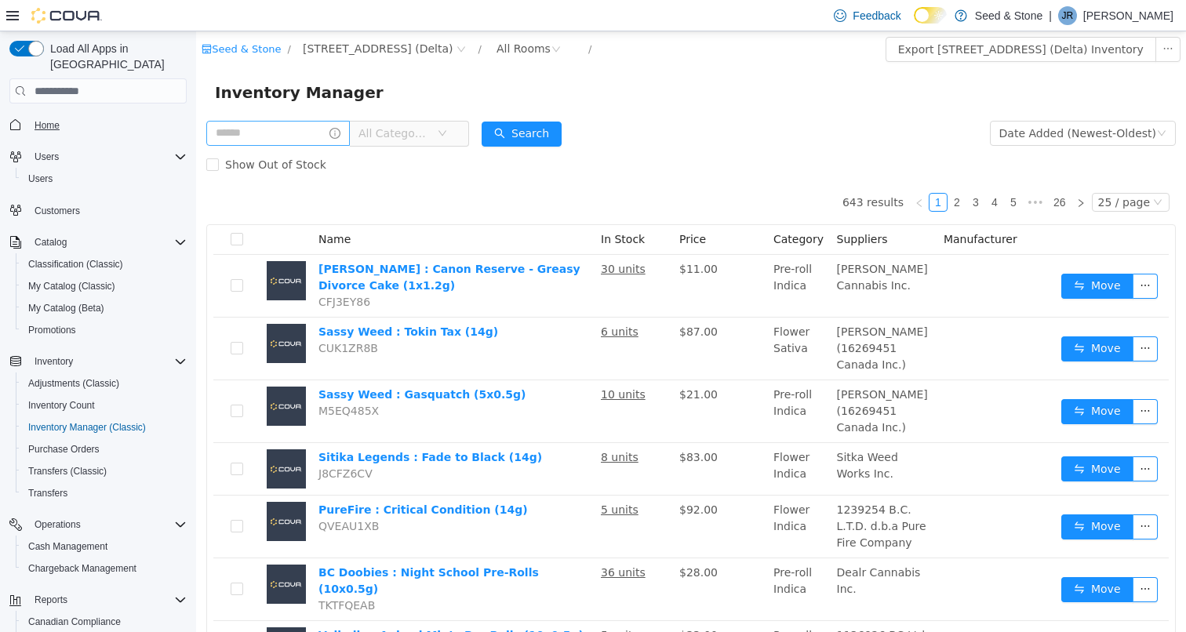
click at [45, 119] on span "Home" at bounding box center [47, 125] width 25 height 13
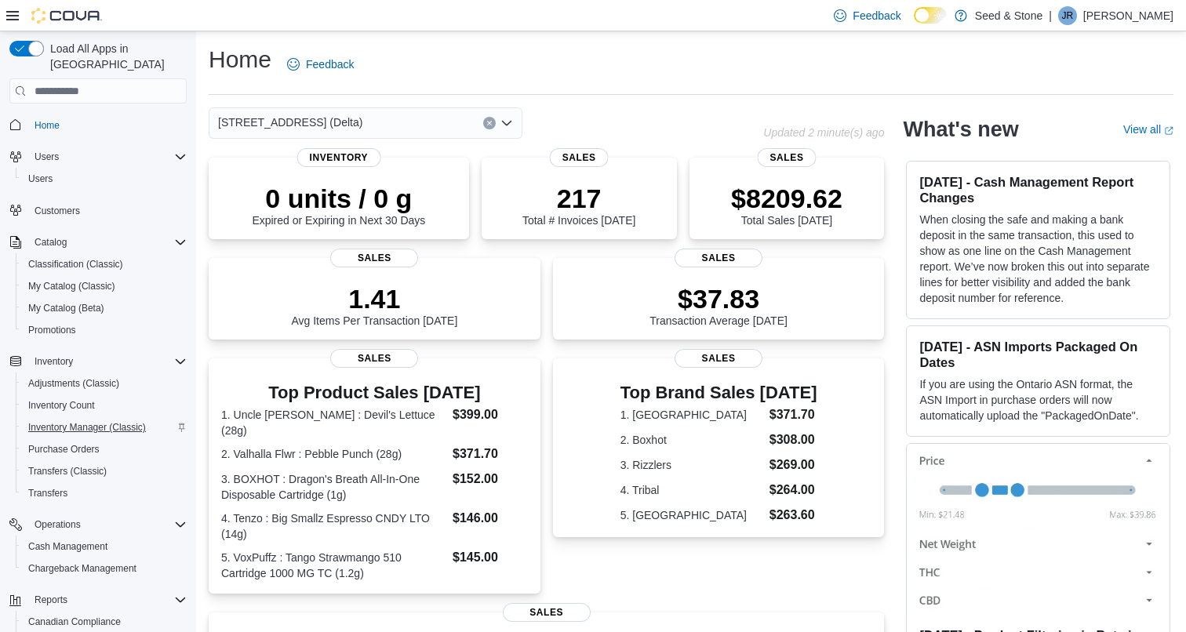
click at [93, 421] on span "Inventory Manager (Classic)" at bounding box center [87, 427] width 118 height 13
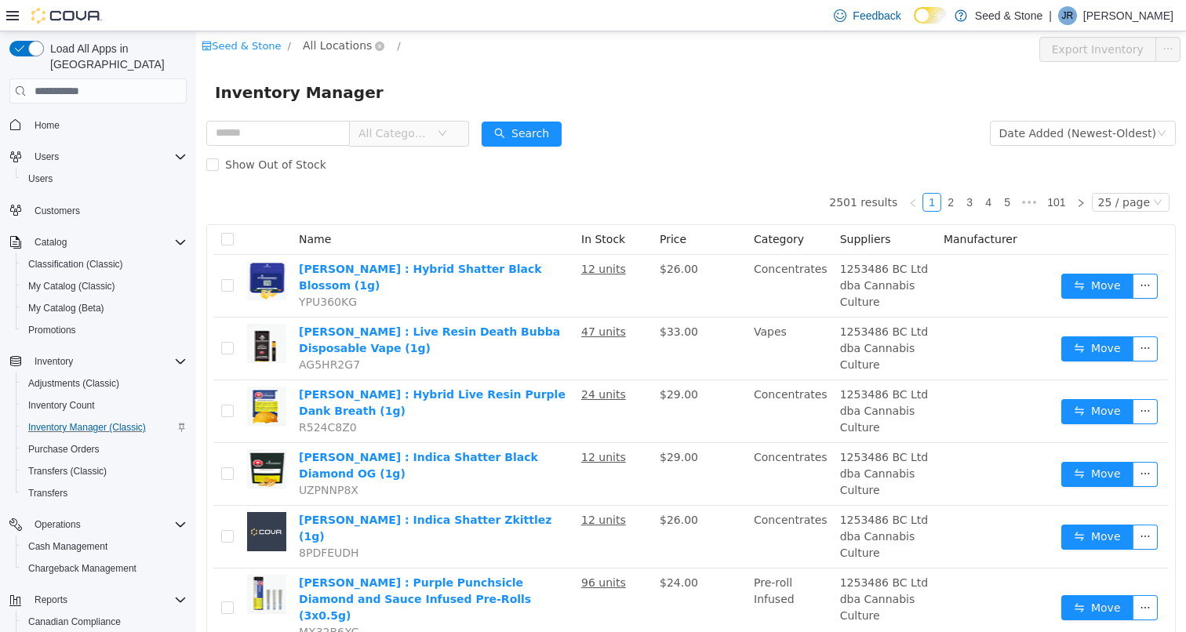
click at [338, 45] on span "All Locations" at bounding box center [337, 45] width 69 height 17
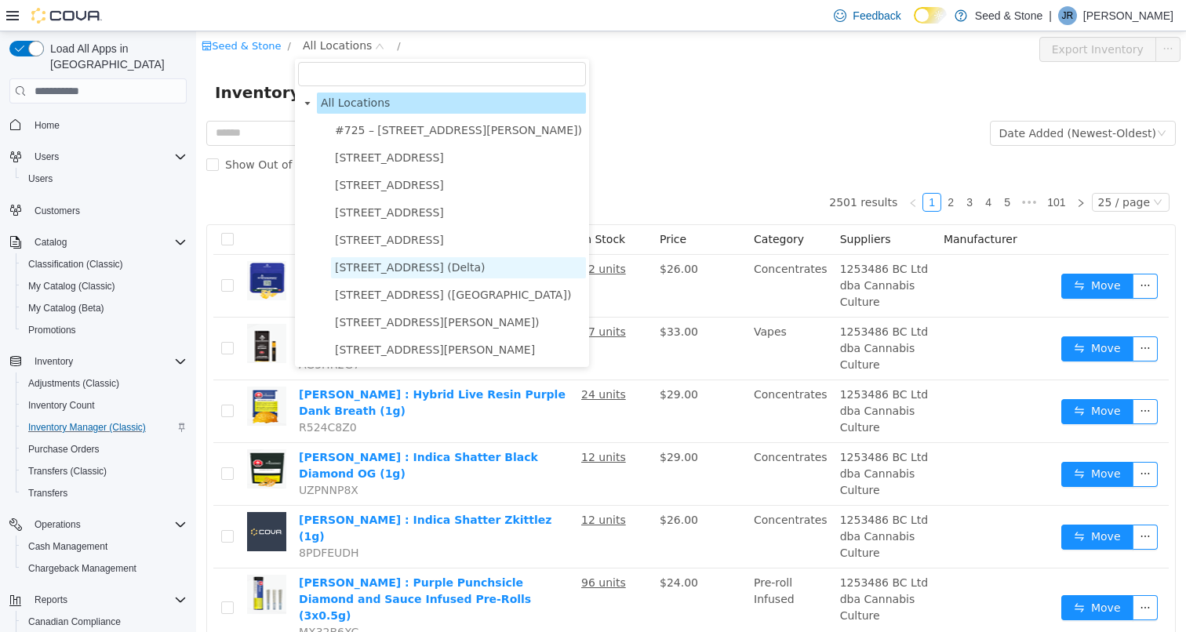
click at [429, 269] on span "[STREET_ADDRESS] (Delta)" at bounding box center [410, 267] width 151 height 13
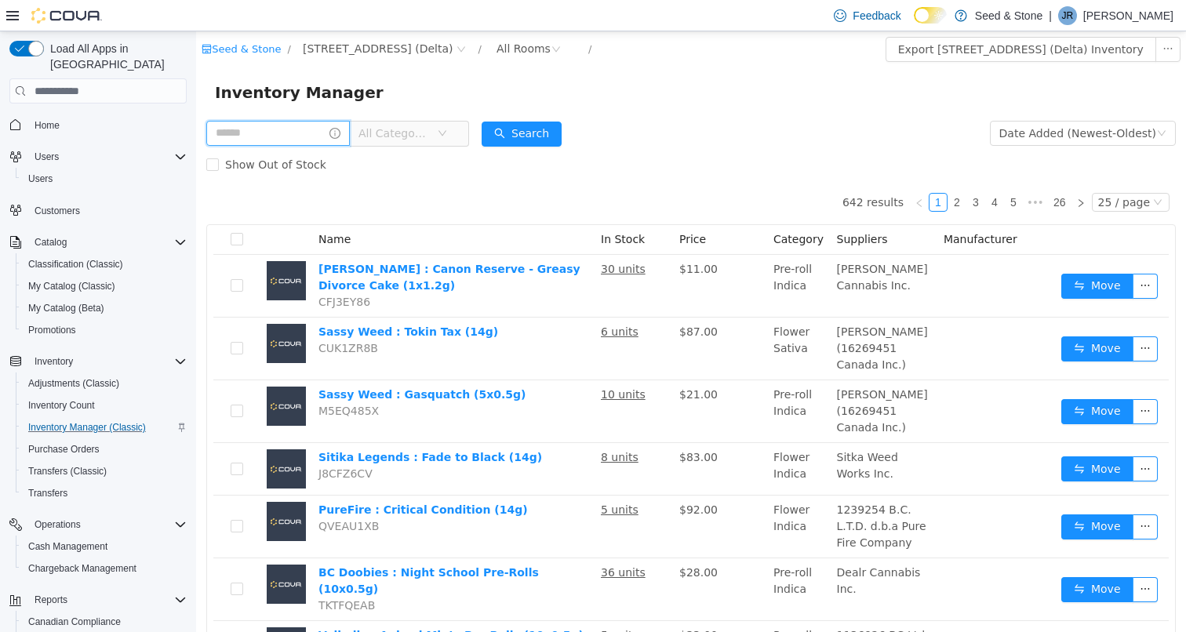
click at [317, 138] on input "text" at bounding box center [278, 133] width 144 height 25
type input "****"
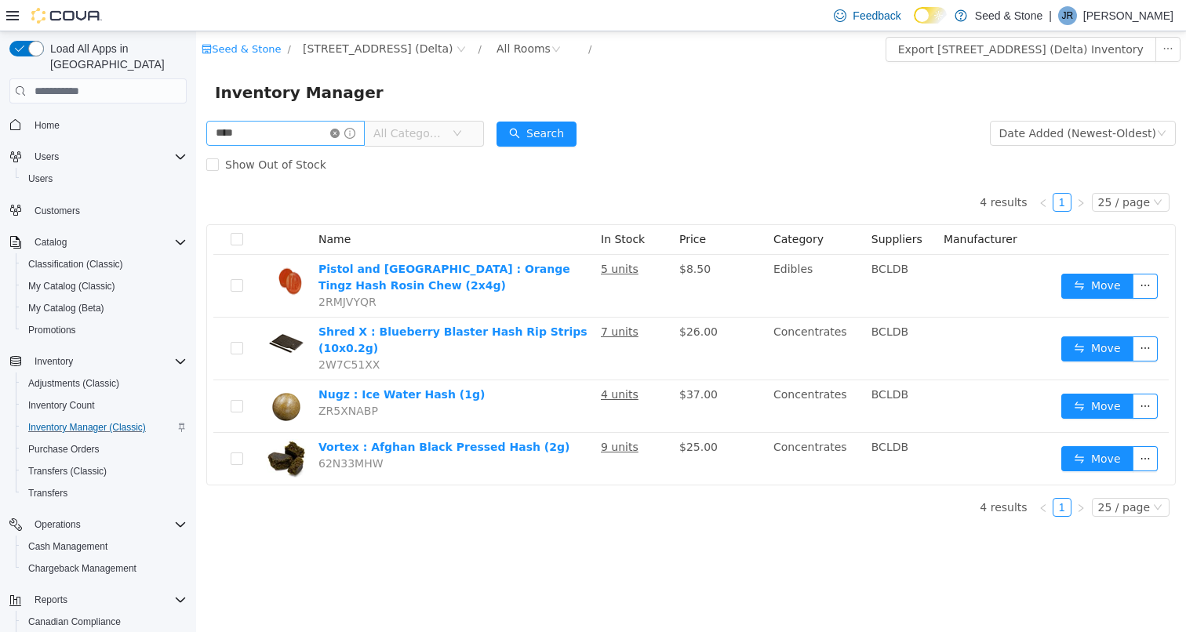
click at [340, 133] on icon "icon: close-circle" at bounding box center [334, 133] width 9 height 9
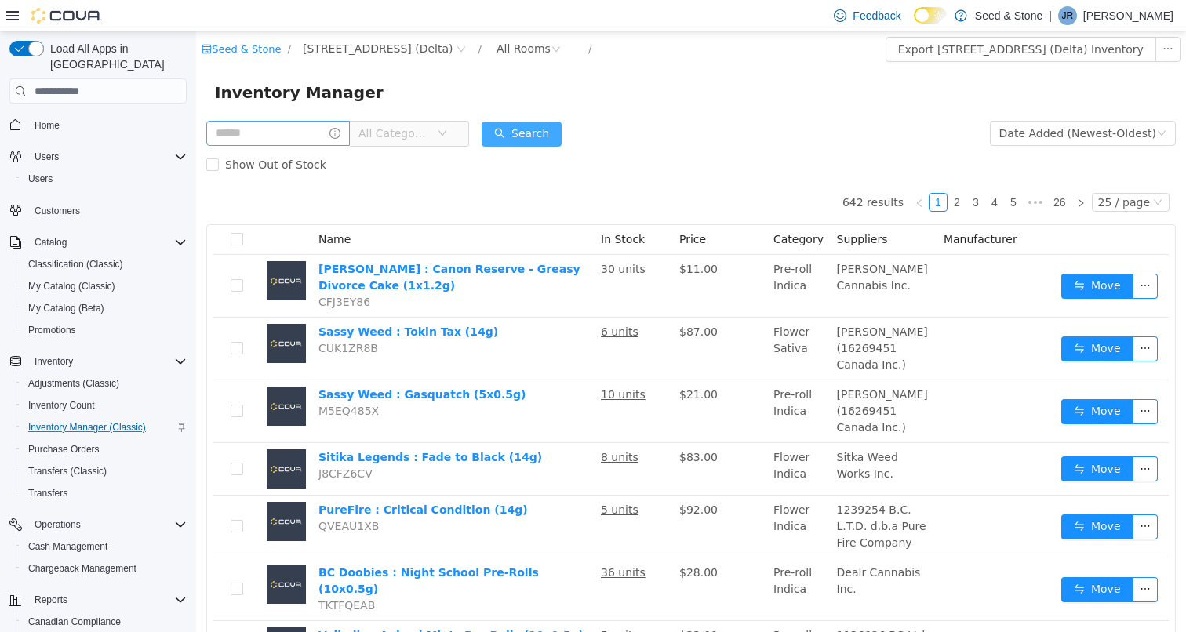
click at [557, 132] on button "Search" at bounding box center [522, 134] width 80 height 25
click at [309, 134] on input "text" at bounding box center [278, 133] width 144 height 25
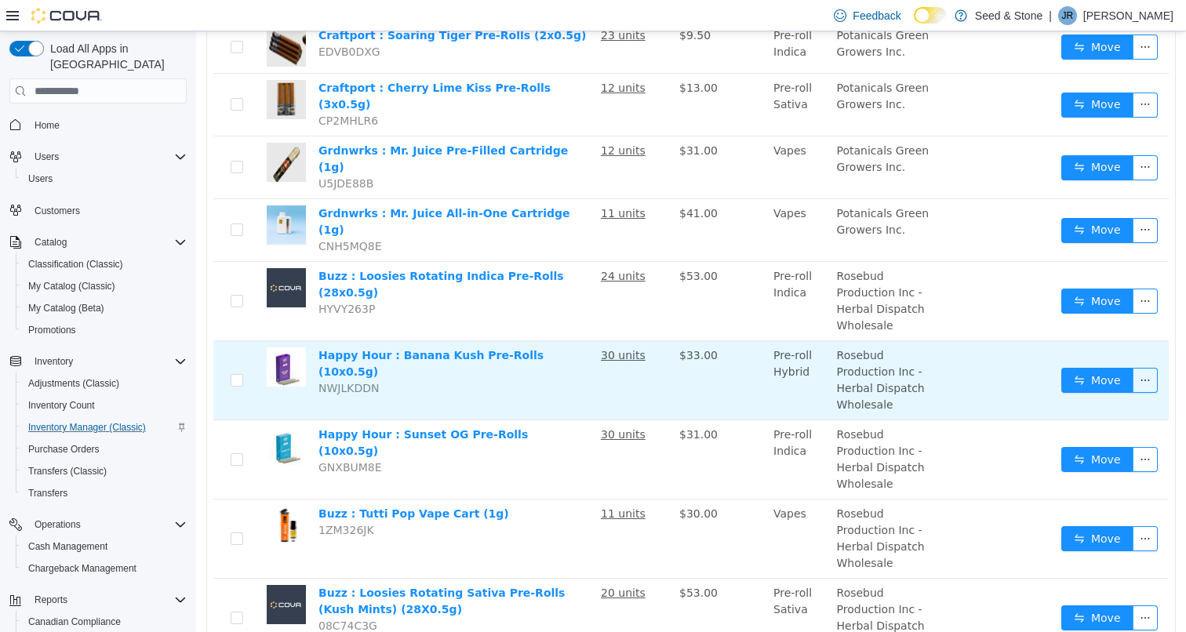
scroll to position [1202, 0]
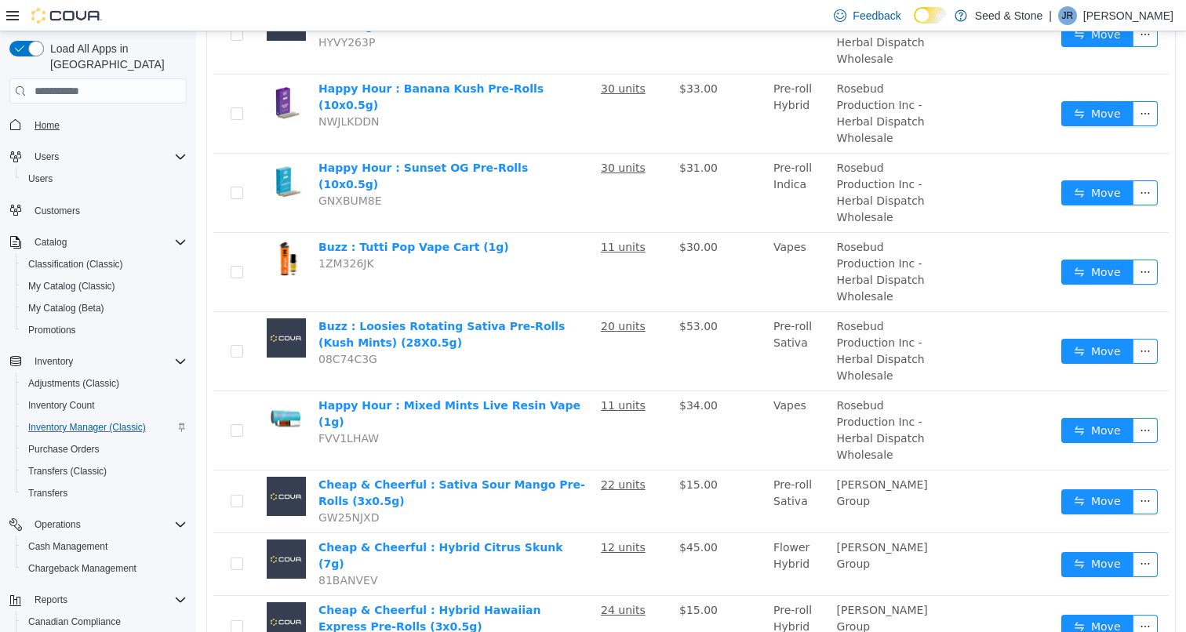
click at [46, 119] on span "Home" at bounding box center [47, 125] width 25 height 13
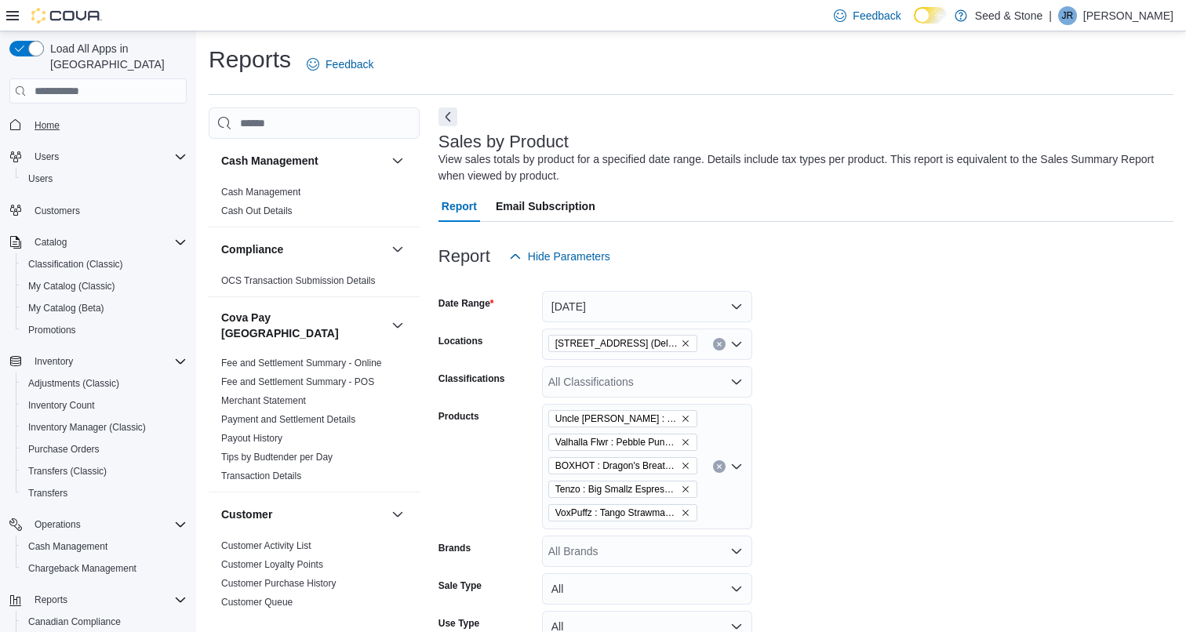
click at [52, 119] on span "Home" at bounding box center [47, 125] width 25 height 13
